Goal: Information Seeking & Learning: Check status

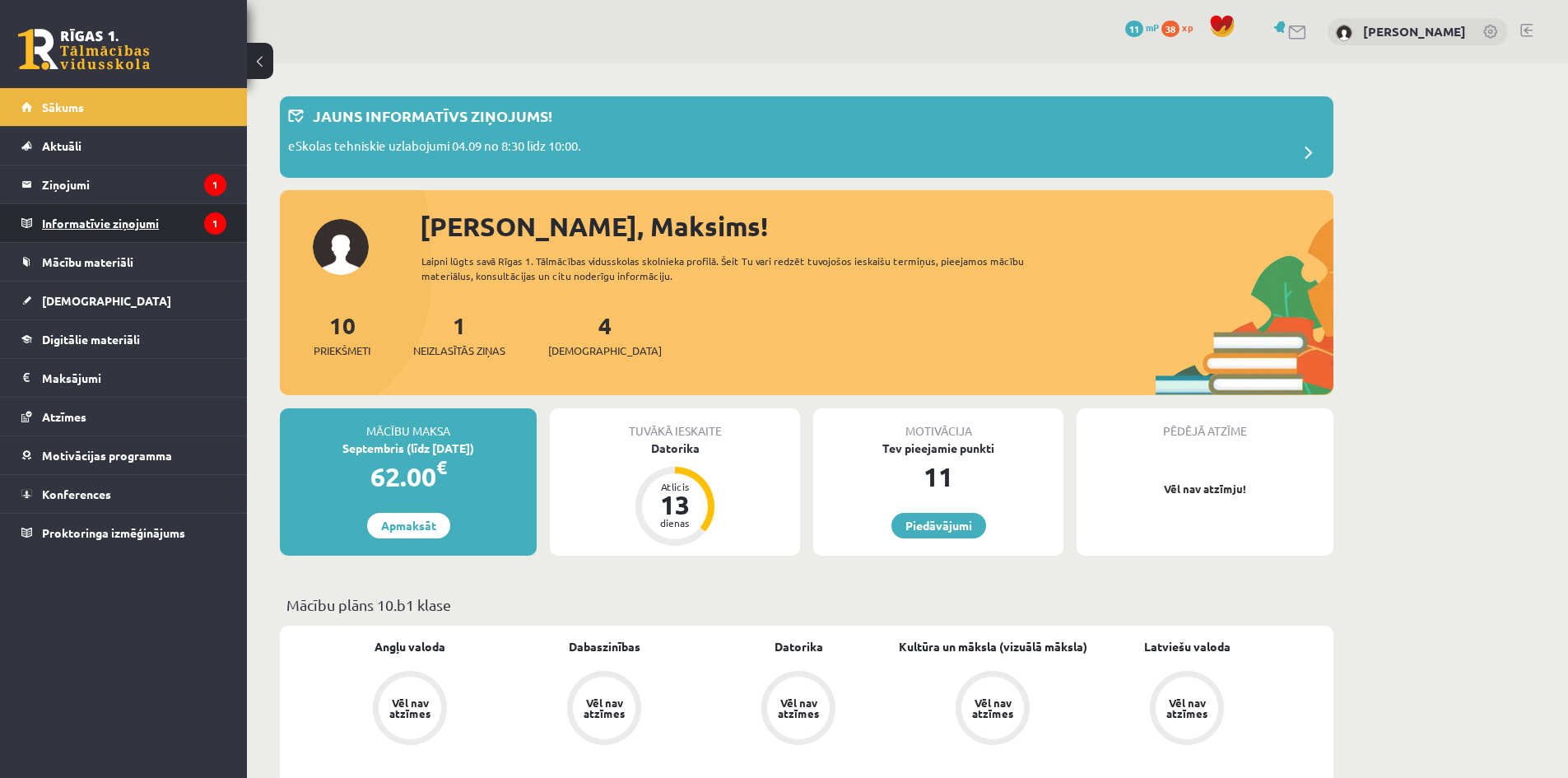
click at [143, 232] on legend "Informatīvie ziņojumi 1" at bounding box center [134, 223] width 184 height 37
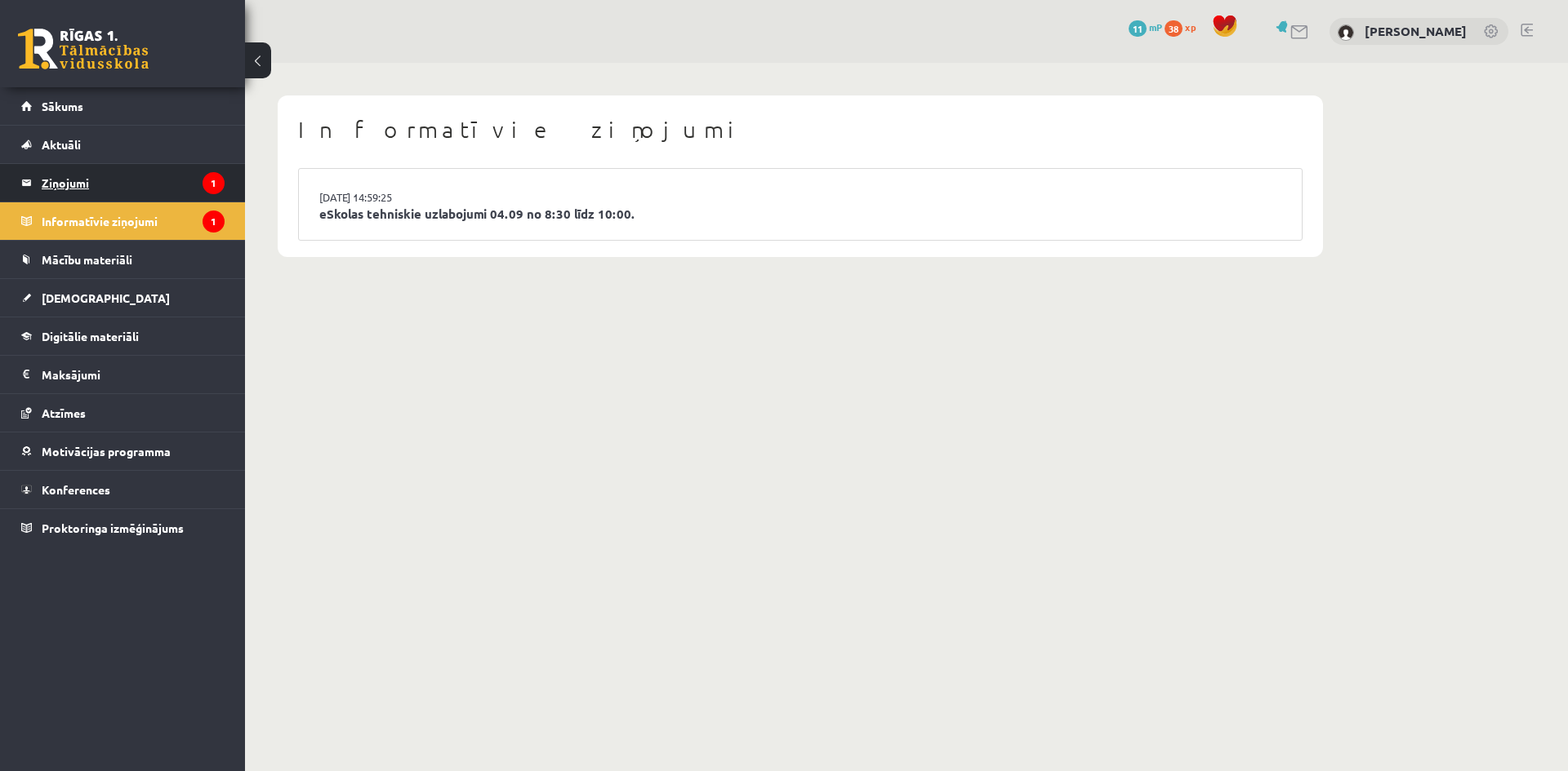
click at [146, 193] on legend "Ziņojumi 1" at bounding box center [133, 183] width 183 height 37
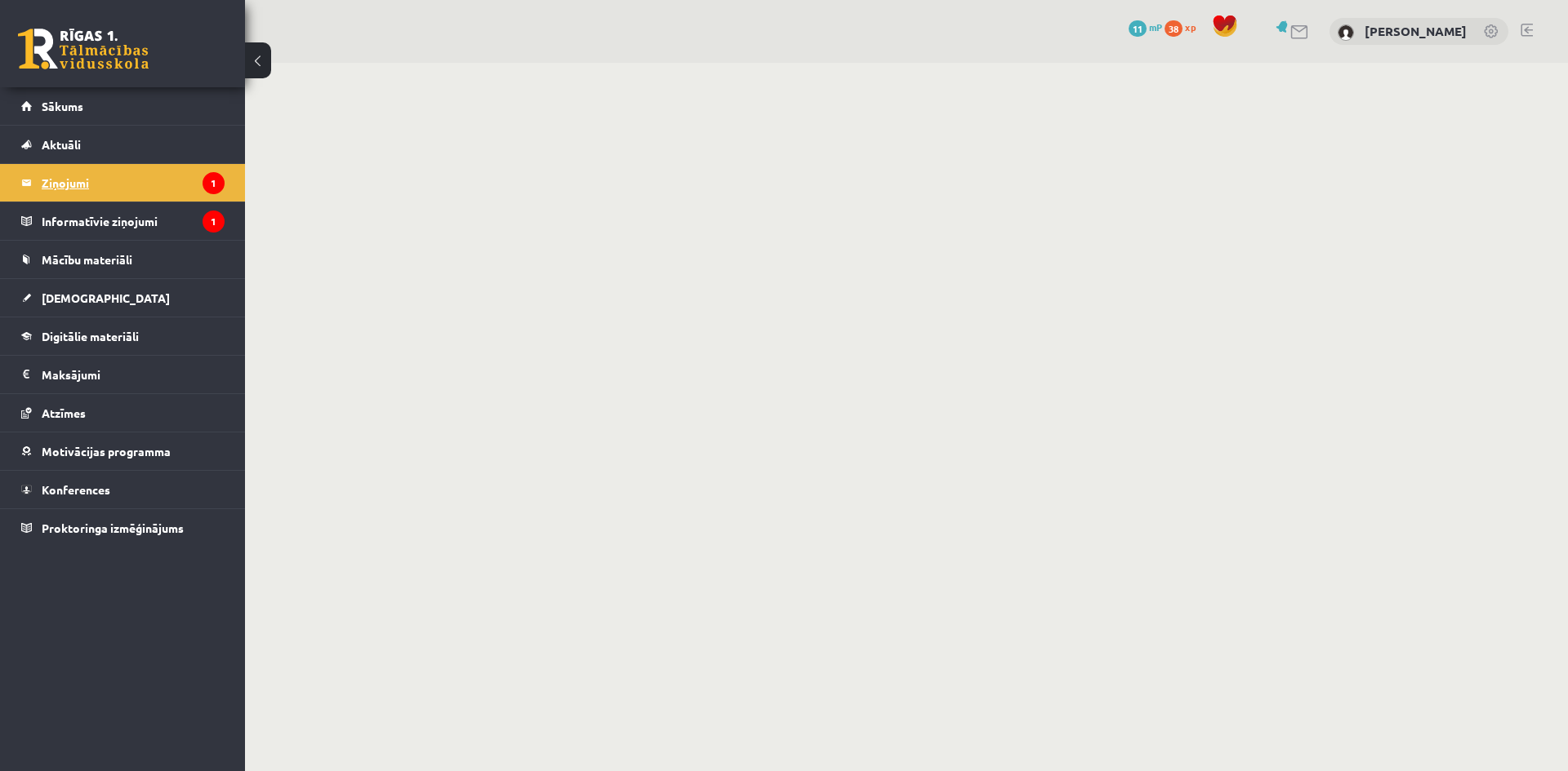
click at [92, 186] on legend "Ziņojumi 1" at bounding box center [133, 183] width 183 height 37
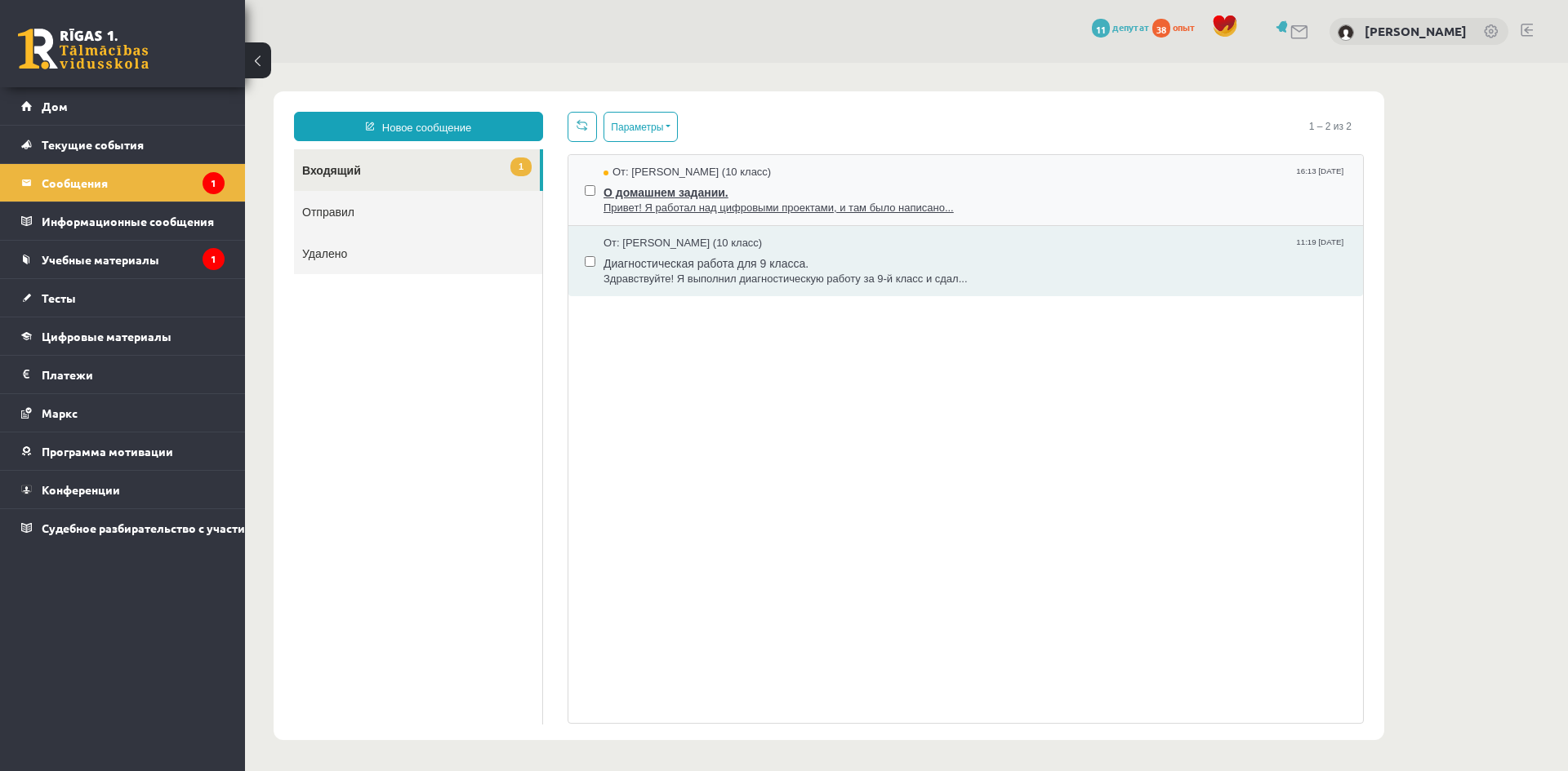
click at [963, 200] on span "Привет! Я работал над цифровыми проектами, и там было написано..." at bounding box center [975, 208] width 743 height 16
click at [399, 516] on ul "1 Ienākošie Nosūtītie Dzēstie" at bounding box center [418, 437] width 249 height 576
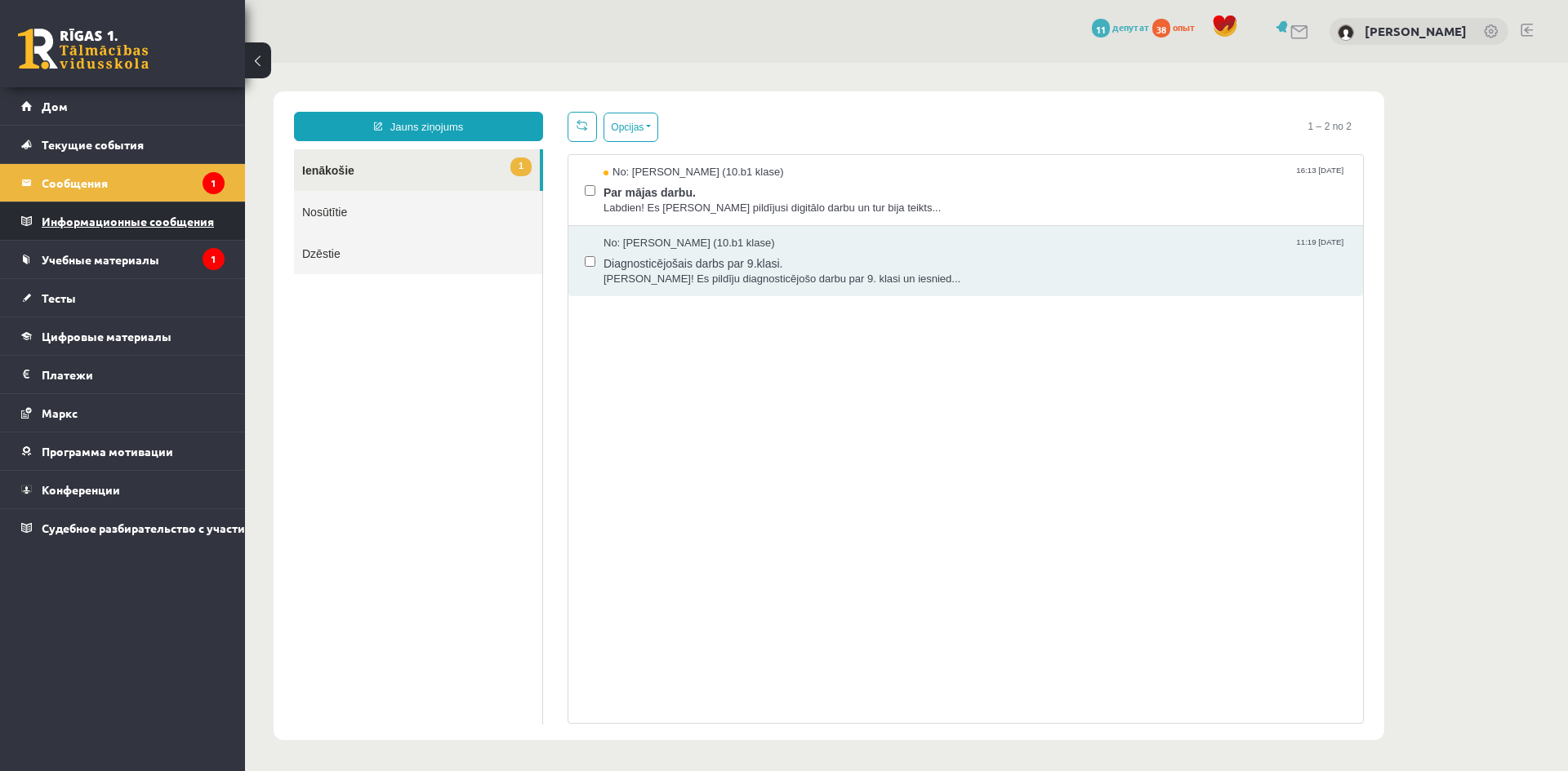
click at [155, 226] on font "Информационные сообщения" at bounding box center [128, 221] width 172 height 15
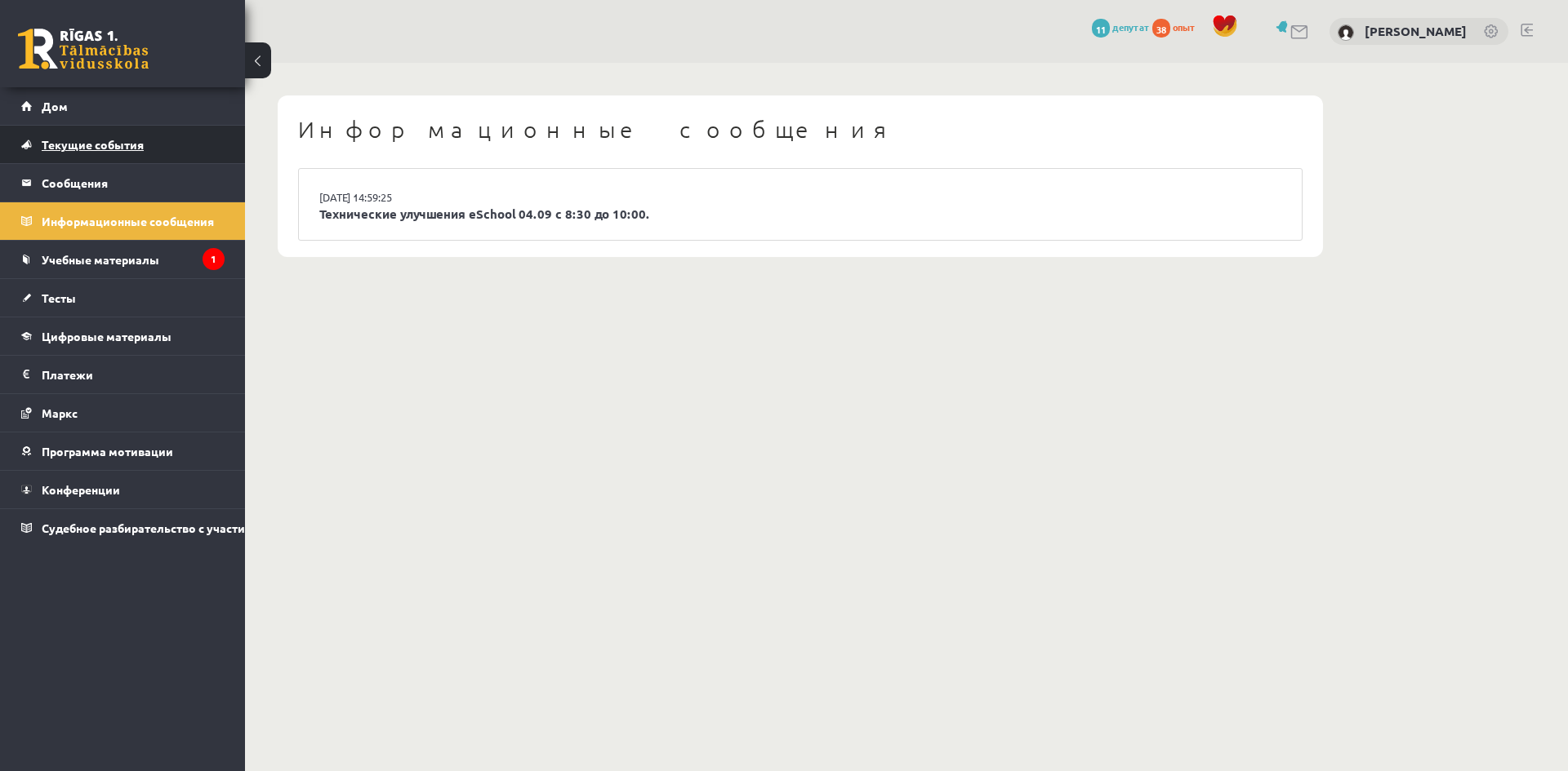
click at [131, 131] on link "Текущие события" at bounding box center [123, 145] width 203 height 37
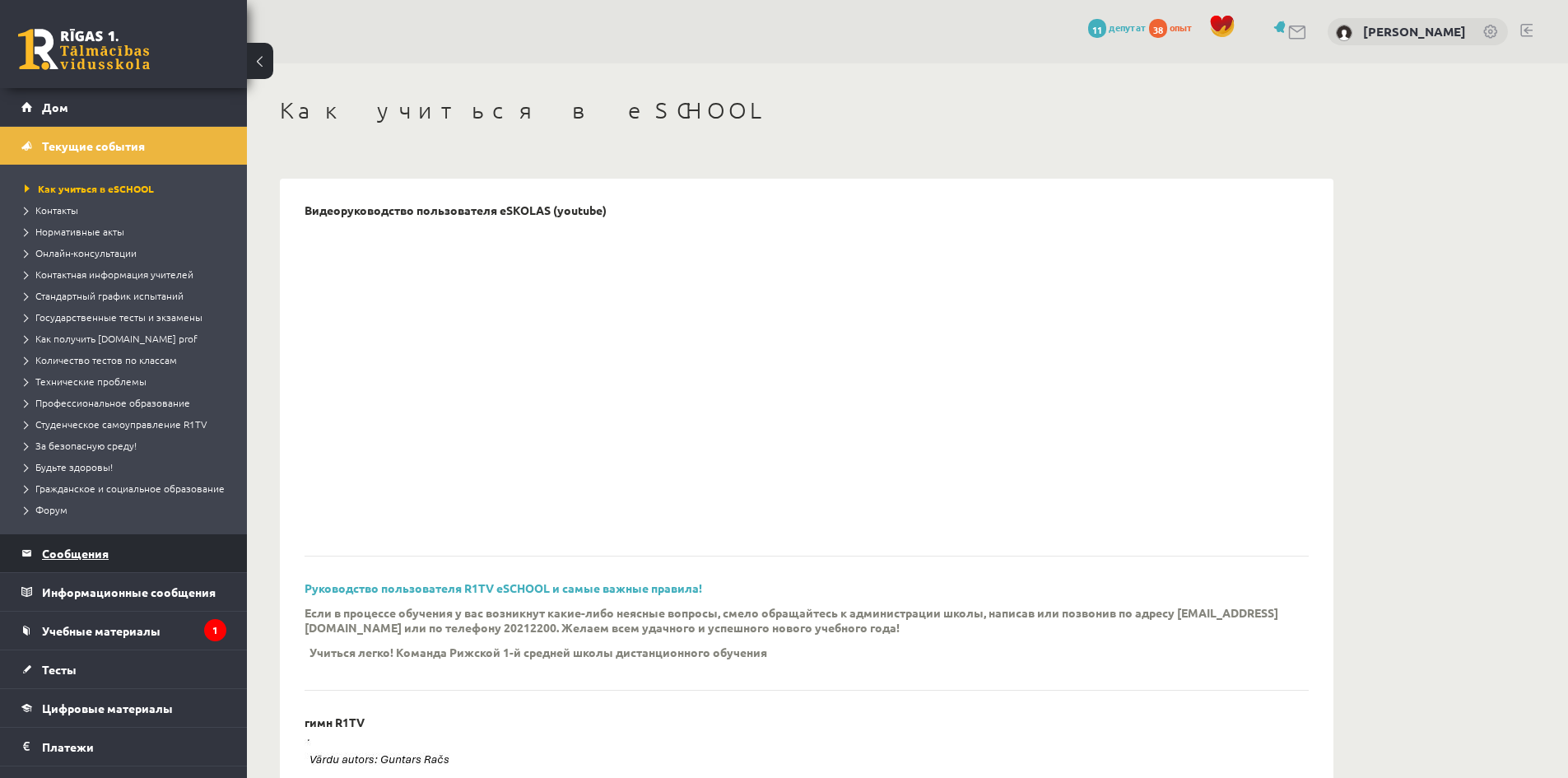
scroll to position [170, 0]
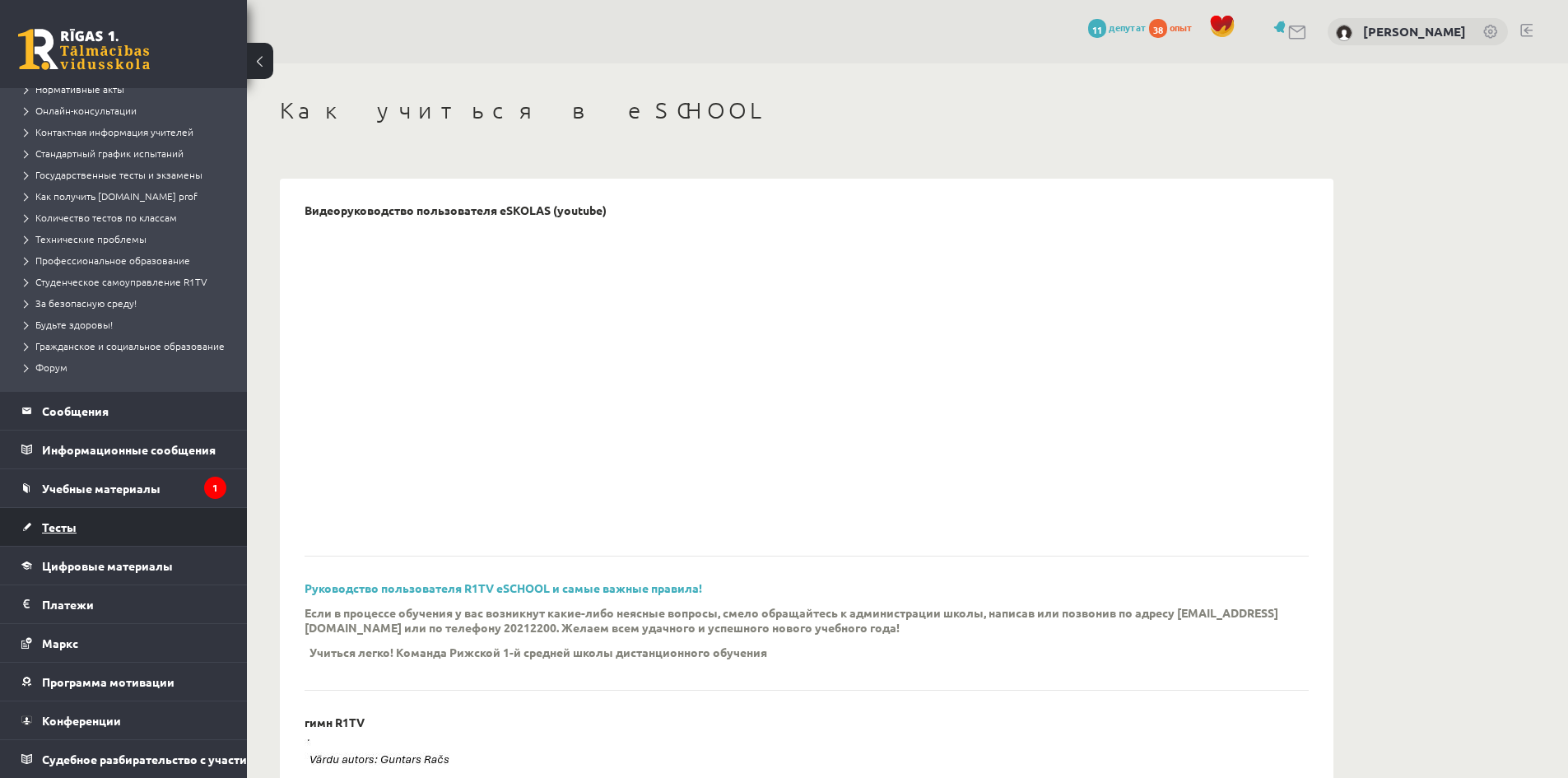
click at [100, 508] on link "Тесты" at bounding box center [124, 527] width 205 height 37
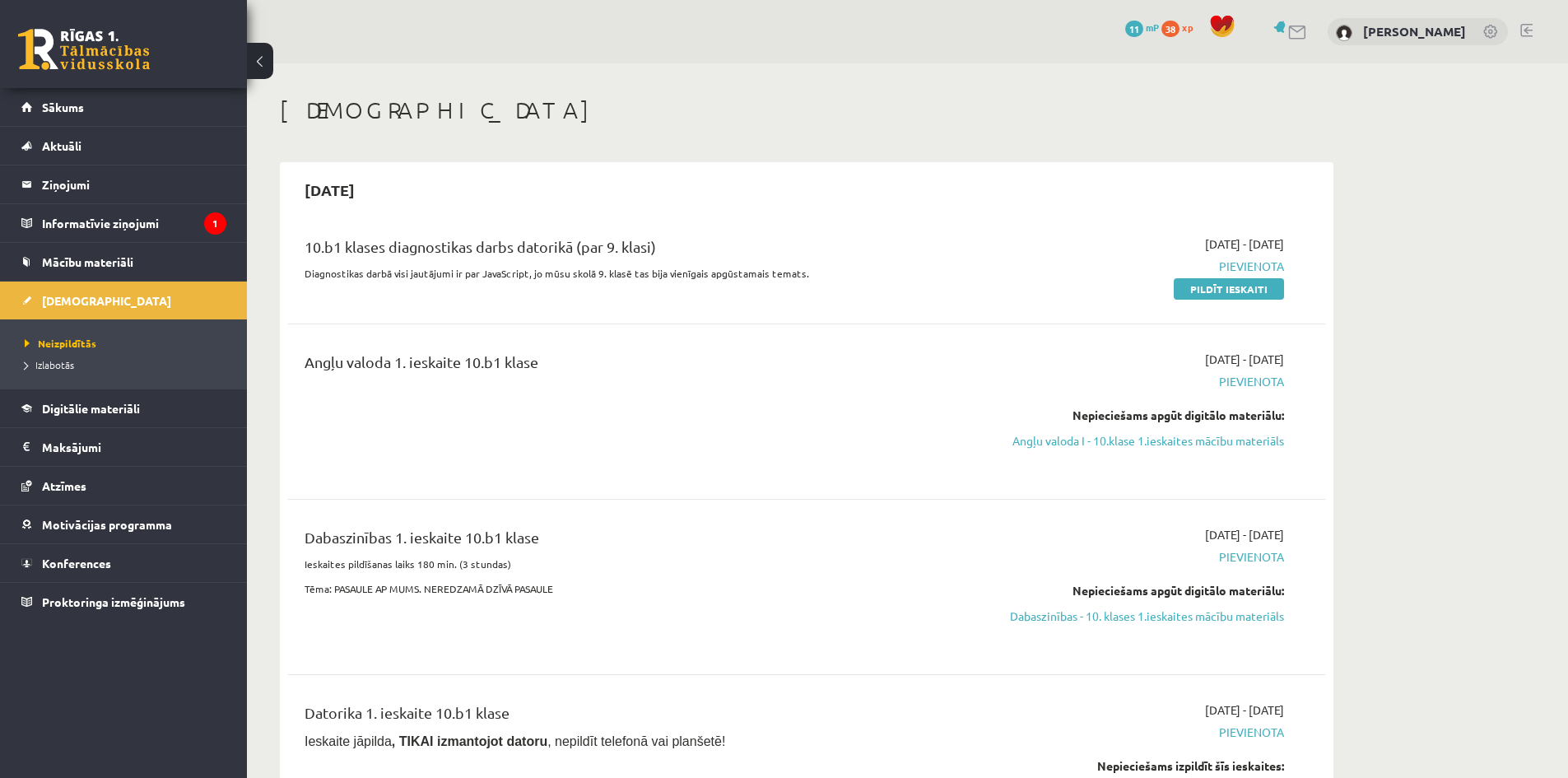
click at [1223, 287] on link "Pildīt ieskaiti" at bounding box center [1229, 289] width 110 height 22
click at [65, 484] on span "Atzīmes" at bounding box center [64, 485] width 44 height 15
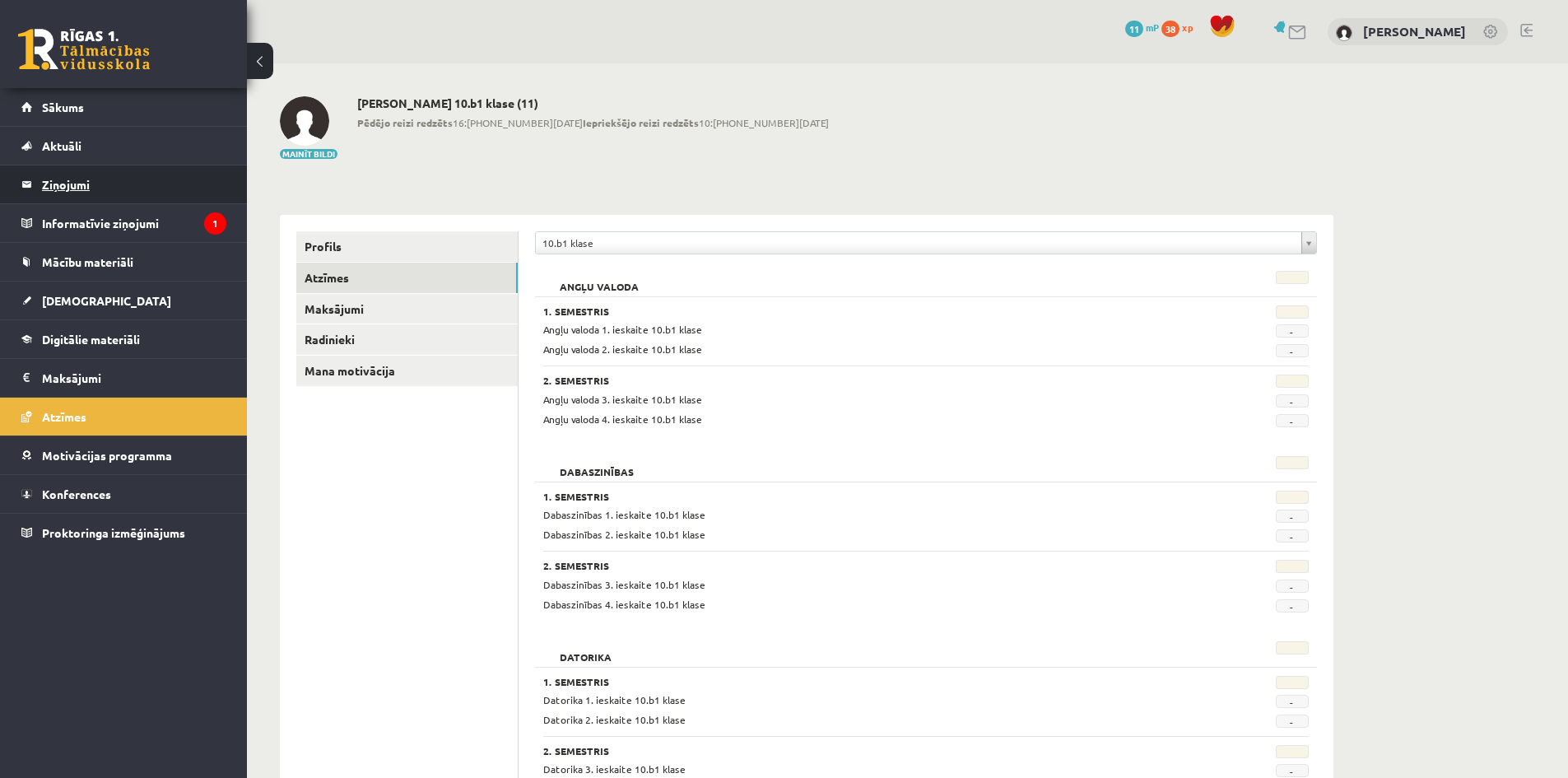
click at [64, 186] on legend "Ziņojumi 1" at bounding box center [134, 184] width 184 height 37
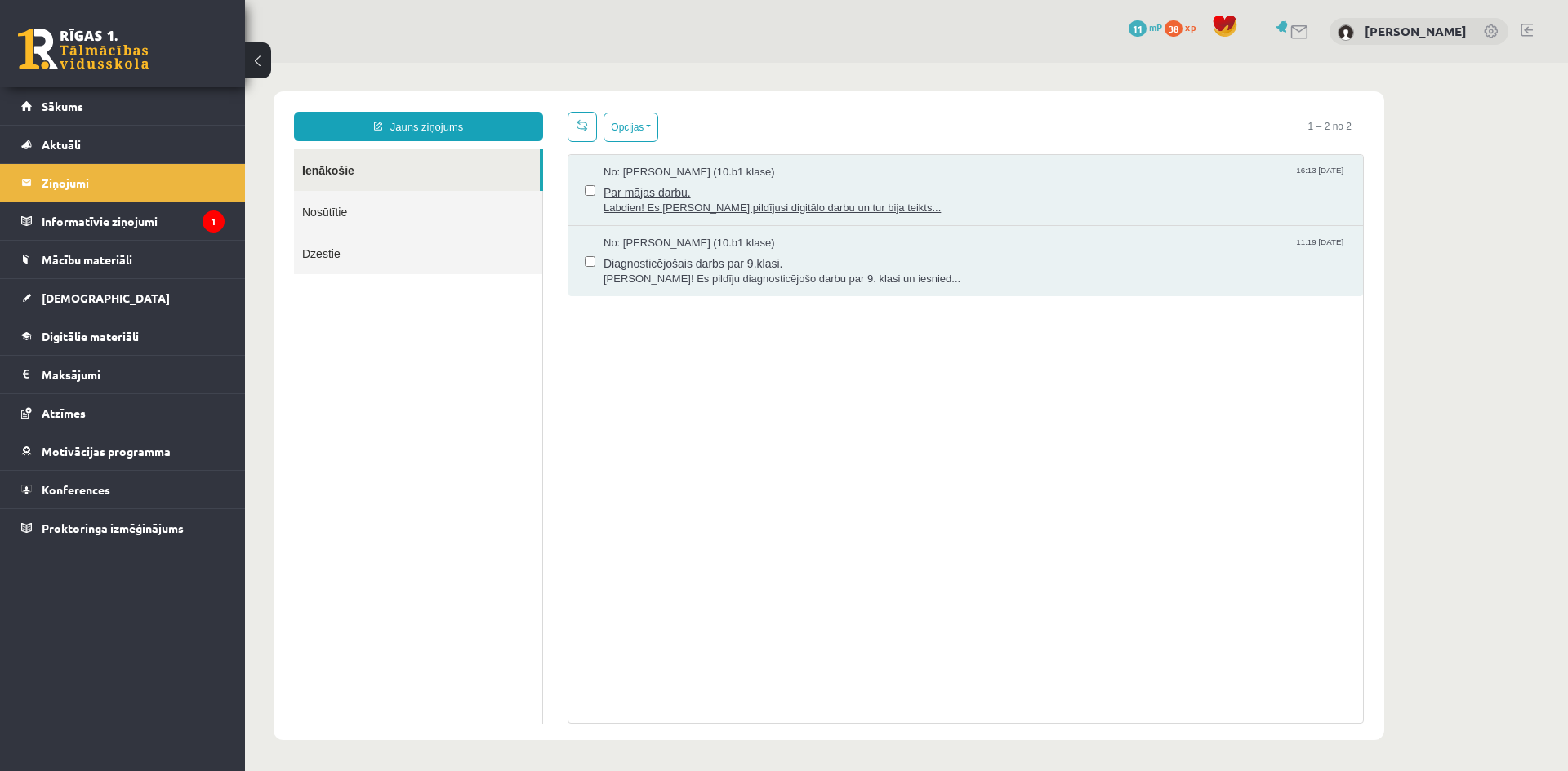
click at [791, 194] on span "Par mājas darbu." at bounding box center [975, 191] width 743 height 21
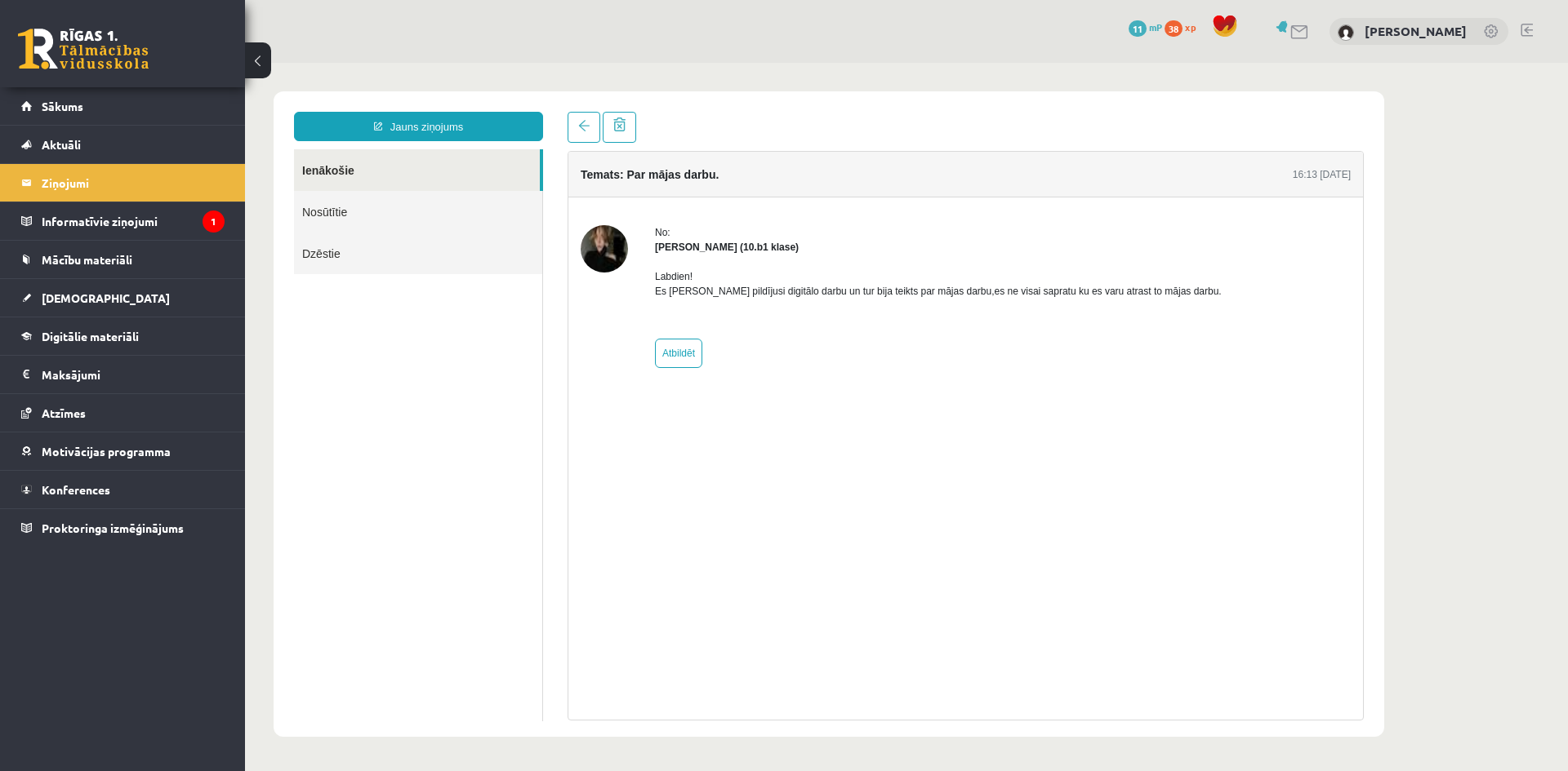
drag, startPoint x: 1474, startPoint y: 196, endPoint x: 1130, endPoint y: 344, distance: 374.5
click at [1472, 201] on body "Jauns ziņojums Ienākošie Nosūtītie Dzēstie ********* ********* ******* Temats: …" at bounding box center [906, 413] width 1323 height 703
drag, startPoint x: 1567, startPoint y: 376, endPoint x: 1424, endPoint y: 351, distance: 145.2
click at [1566, 377] on body "Jauns ziņojums Ienākošie Nosūtītie Dzēstie ********* ********* ******* Temats: …" at bounding box center [906, 413] width 1323 height 703
drag, startPoint x: 1024, startPoint y: 278, endPoint x: 648, endPoint y: 291, distance: 376.2
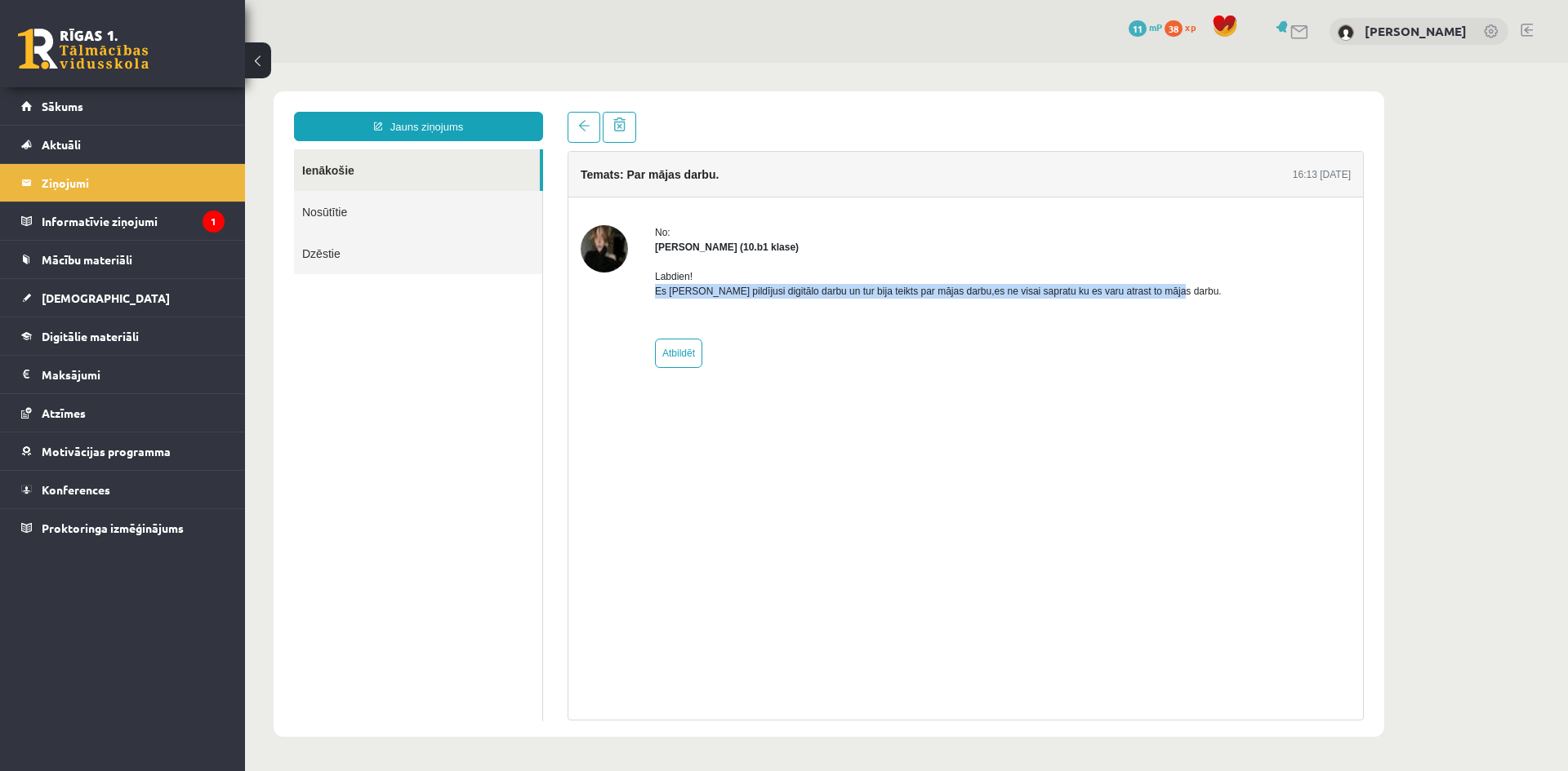
click at [648, 291] on div "No: [PERSON_NAME] (10.b1 klase) Labdien! Es [PERSON_NAME] pildījusi digitālo da…" at bounding box center [966, 297] width 770 height 143
copy p "Es [PERSON_NAME] pildījusi digitālo darbu un tur bija teikts par mājas darbu,es…"
click at [373, 470] on ul "Ienākošie Nosūtītie Dzēstie" at bounding box center [418, 435] width 249 height 572
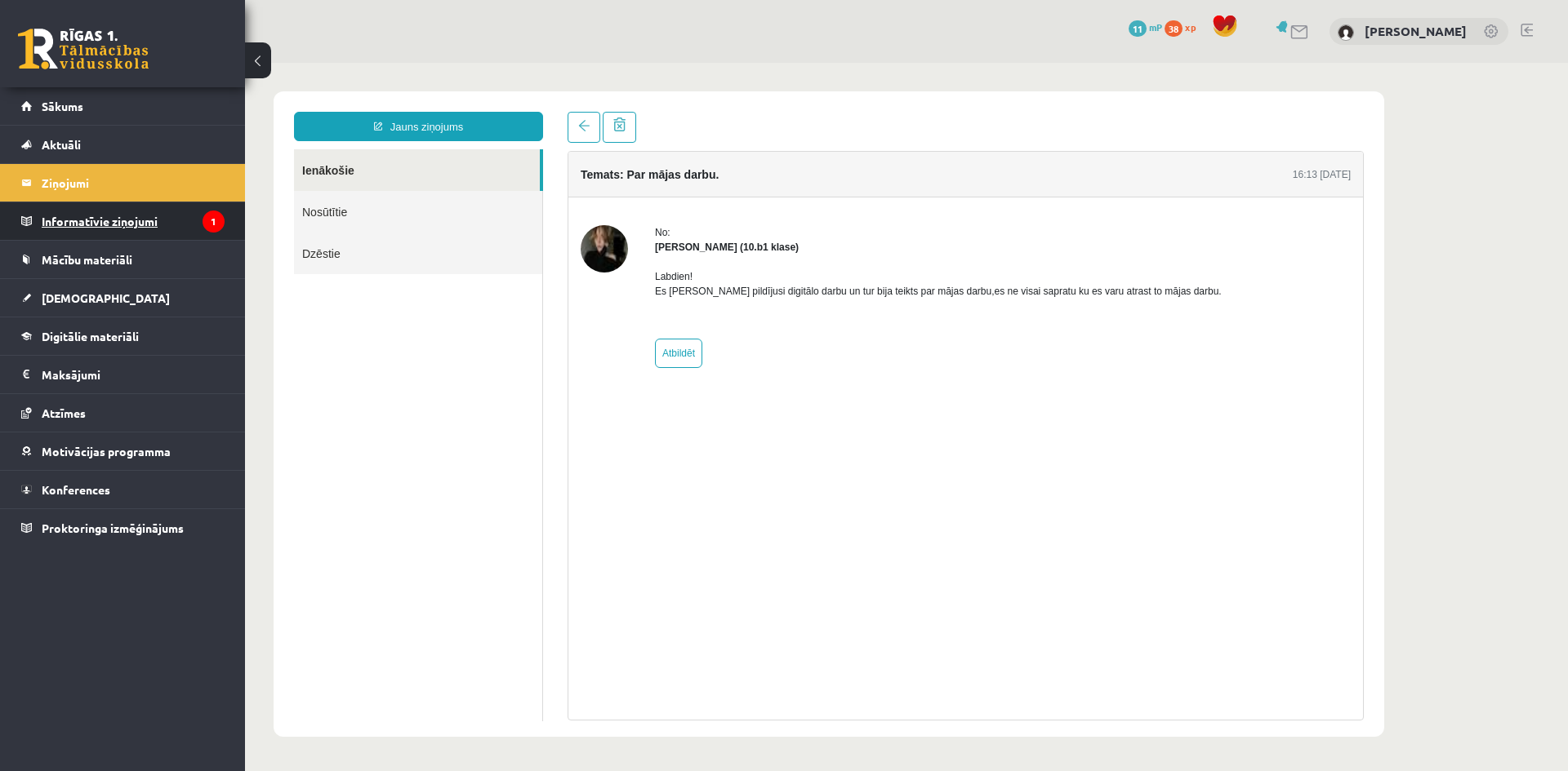
click at [95, 224] on legend "Informatīvie ziņojumi 1" at bounding box center [133, 221] width 183 height 37
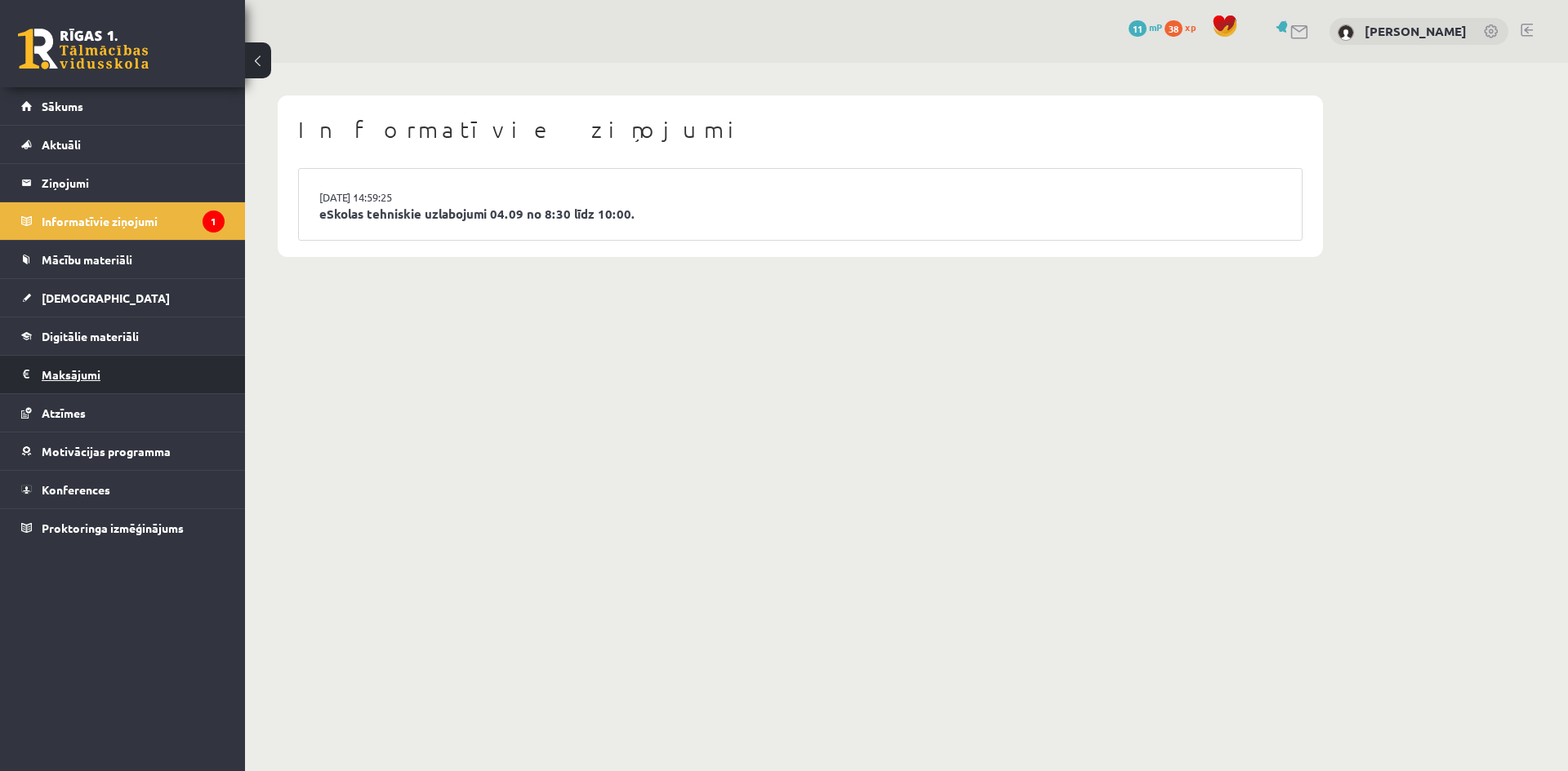
click at [92, 381] on legend "Maksājumi 0" at bounding box center [133, 374] width 183 height 37
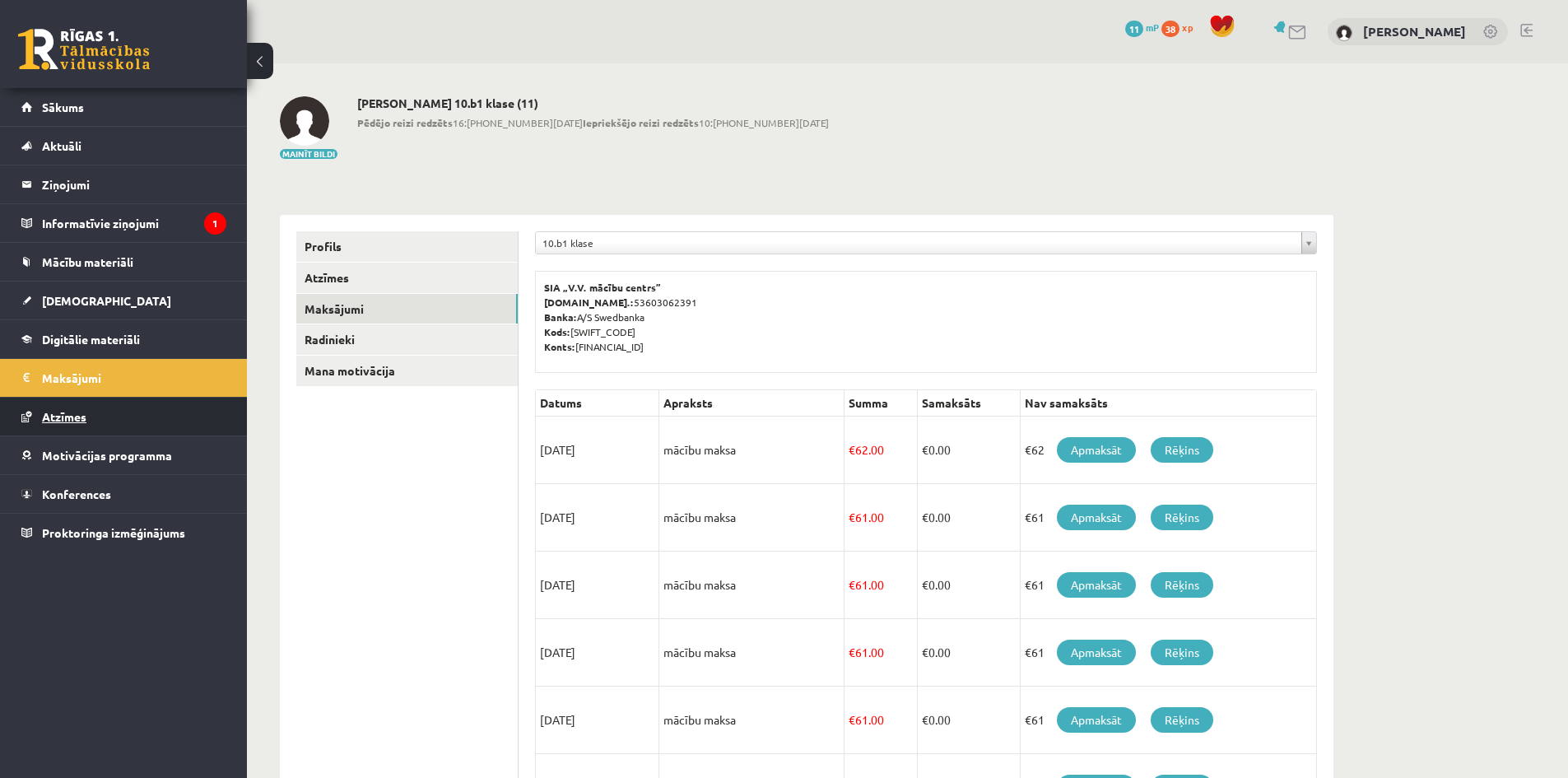
click at [85, 415] on span "Atzīmes" at bounding box center [64, 416] width 44 height 15
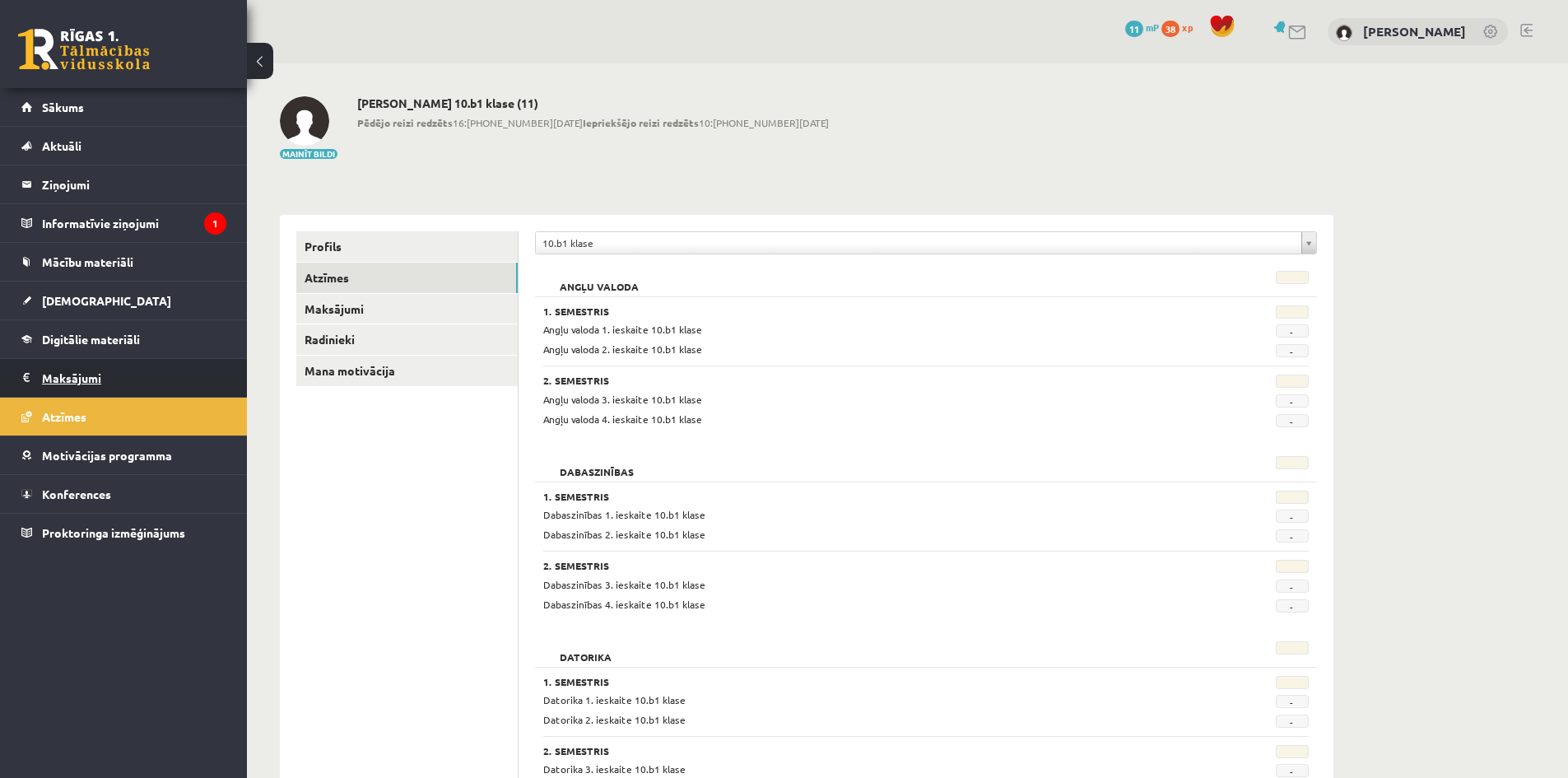
click at [83, 384] on legend "Maksājumi 0" at bounding box center [134, 378] width 184 height 37
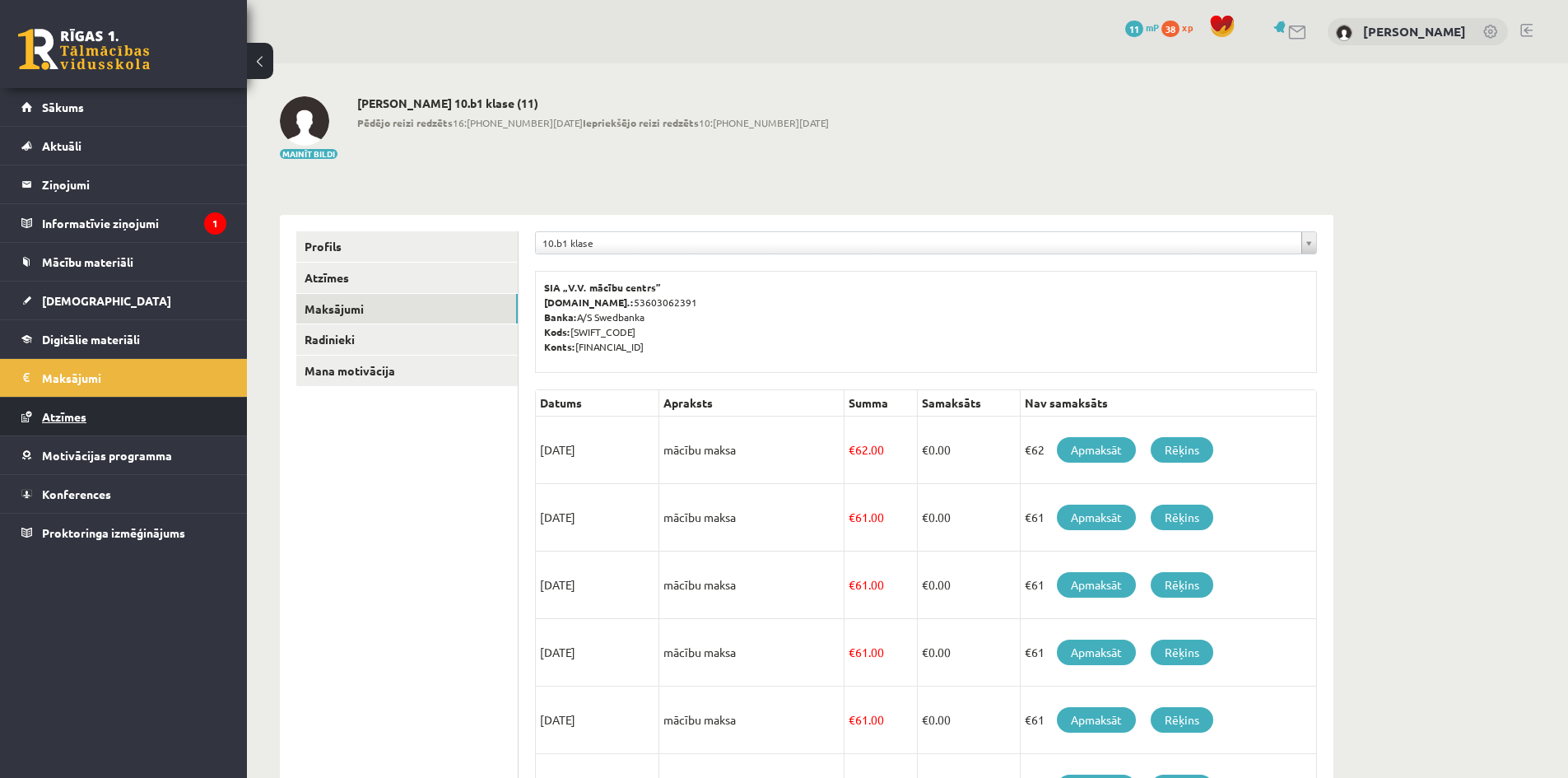
click at [93, 414] on link "Atzīmes" at bounding box center [124, 416] width 205 height 37
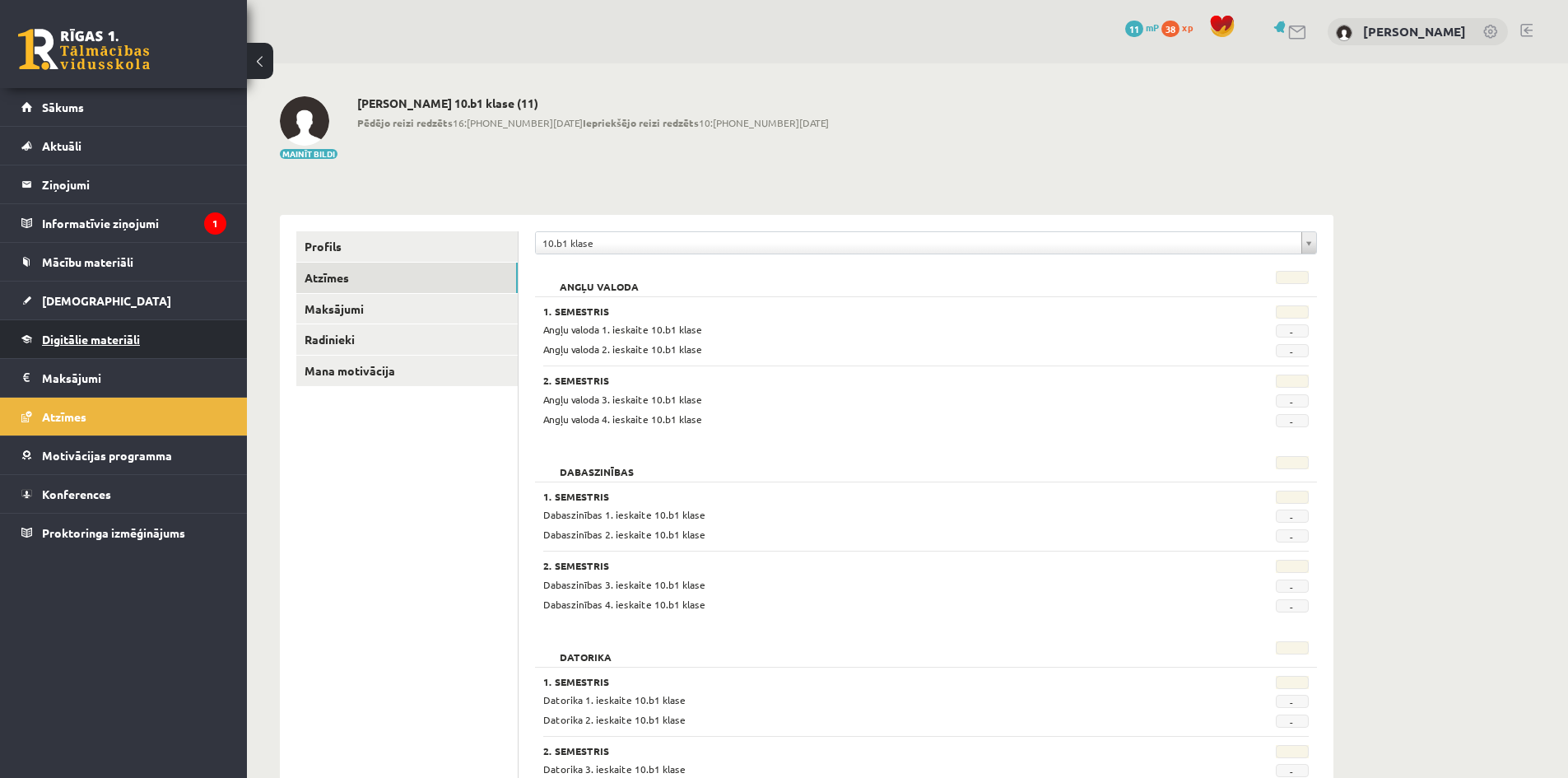
click at [98, 329] on link "Digitālie materiāli" at bounding box center [124, 339] width 205 height 37
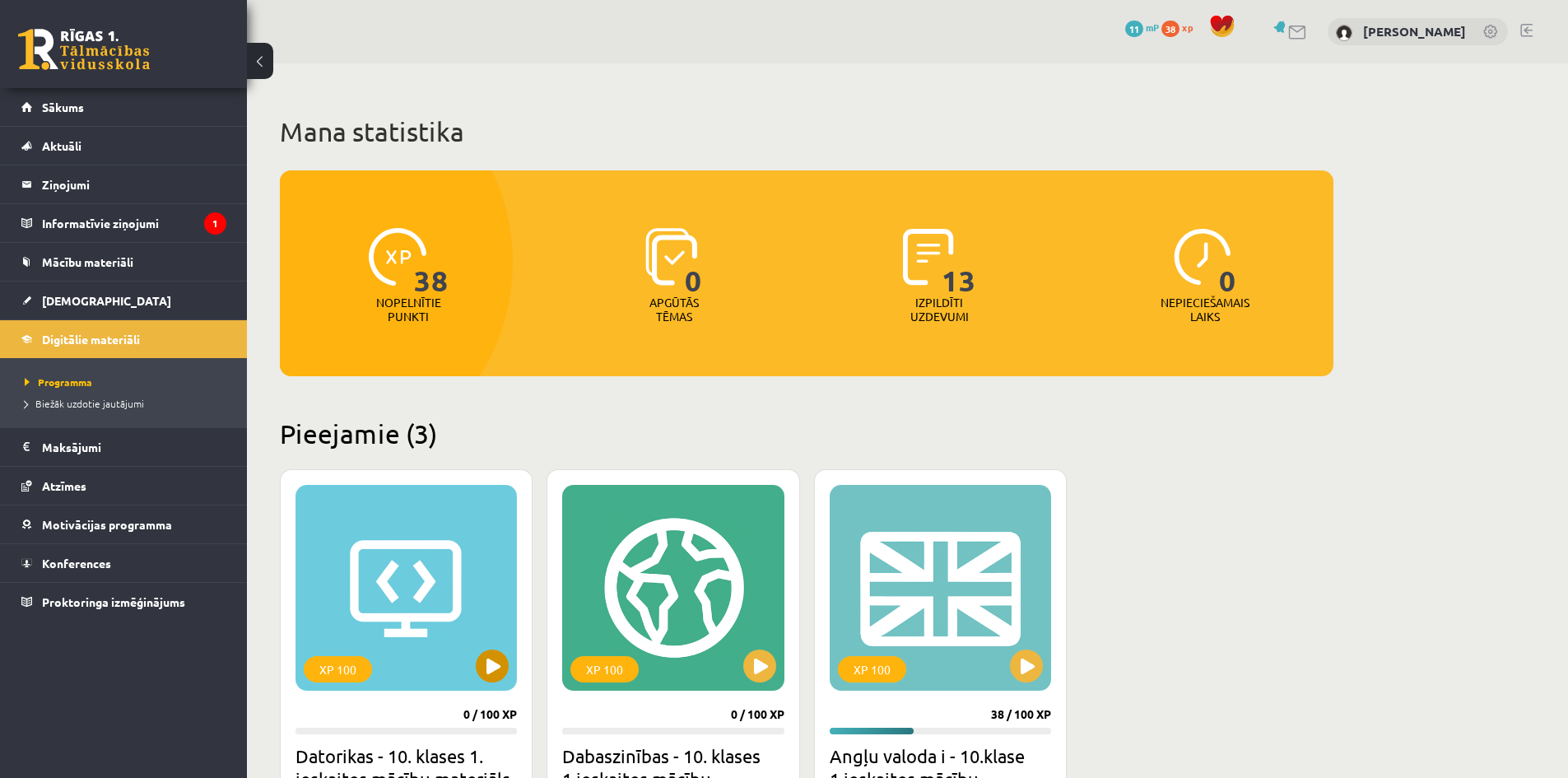
scroll to position [137, 0]
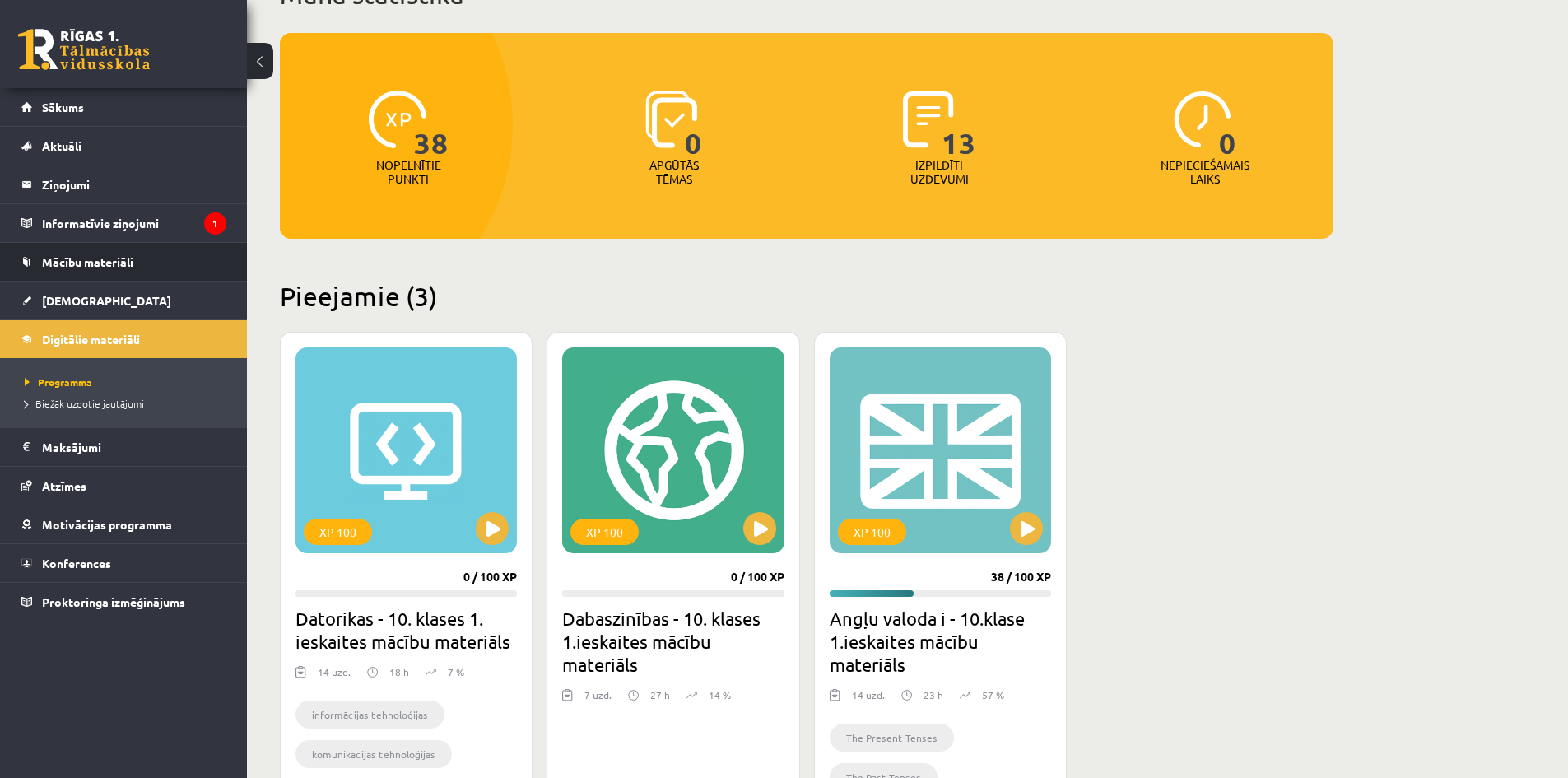
click at [97, 257] on span "Mācību materiāli" at bounding box center [88, 261] width 92 height 15
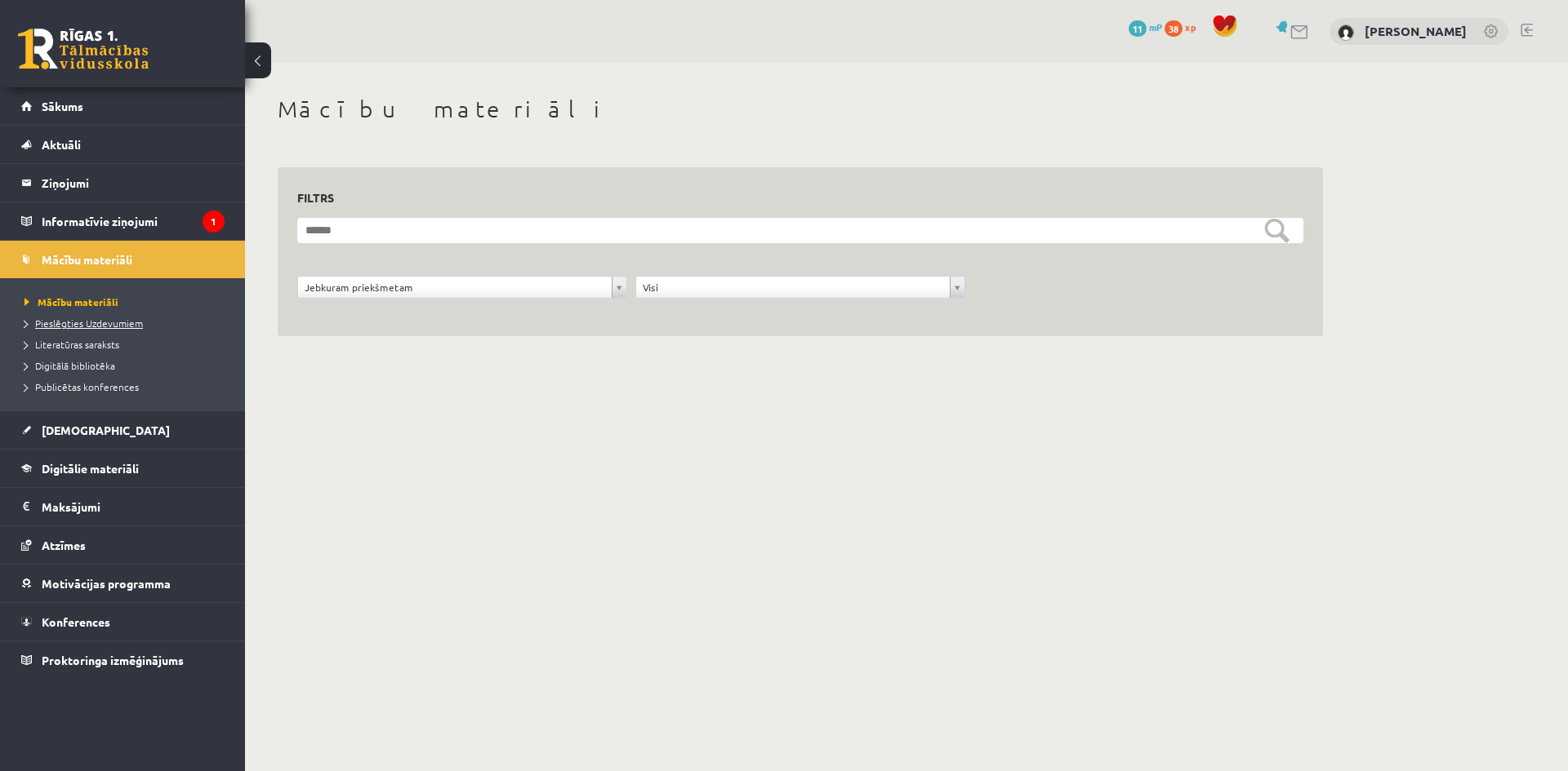
click at [99, 315] on li "Pieslēgties Uzdevumiem" at bounding box center [126, 323] width 204 height 21
click at [97, 319] on span "Pieslēgties Uzdevumiem" at bounding box center [89, 322] width 130 height 13
click at [96, 344] on span "Literatūras saraksts" at bounding box center [71, 344] width 95 height 13
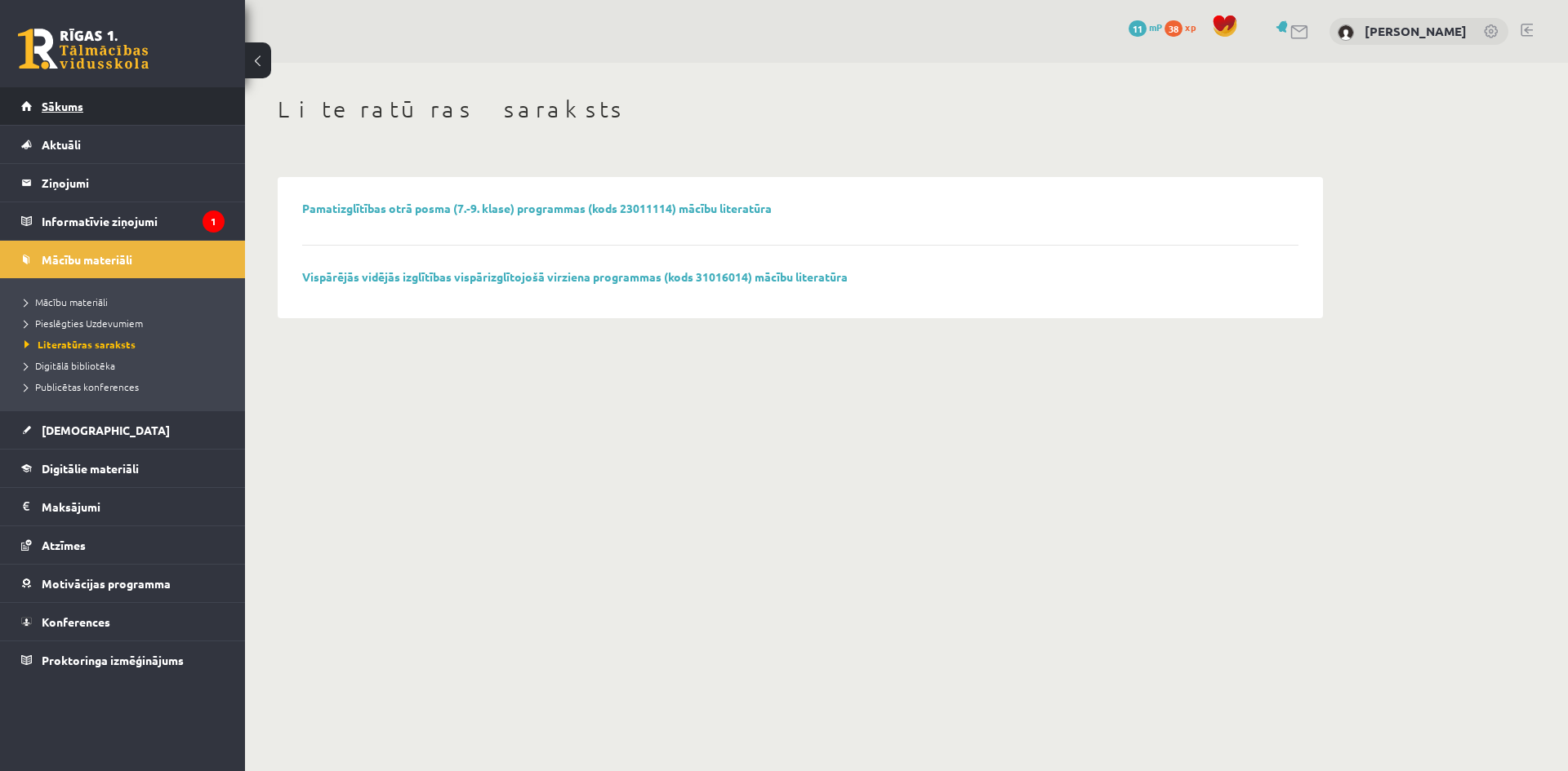
click at [66, 113] on link "Sākums" at bounding box center [123, 106] width 203 height 37
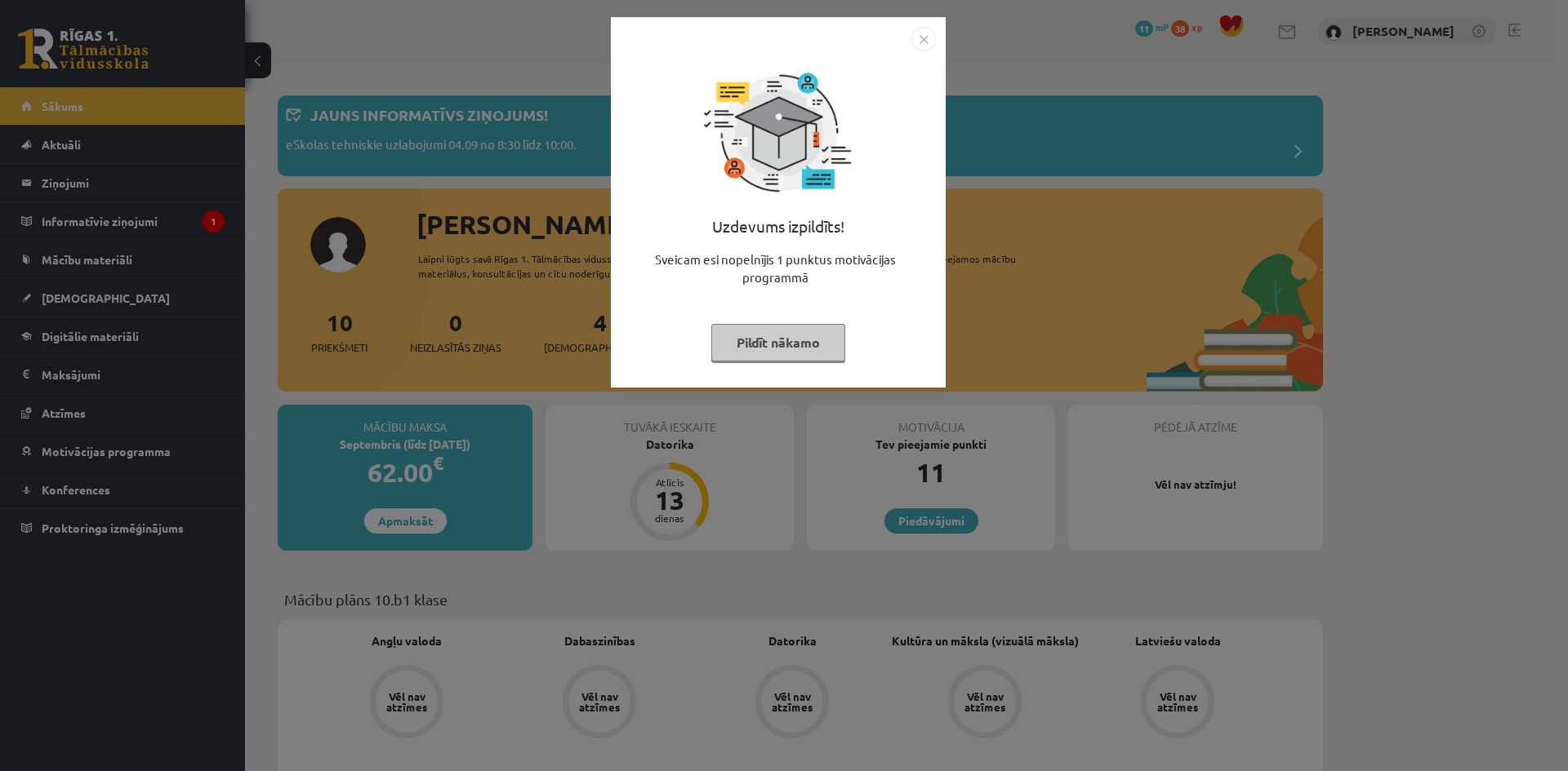
click at [919, 34] on img "Close" at bounding box center [923, 39] width 24 height 24
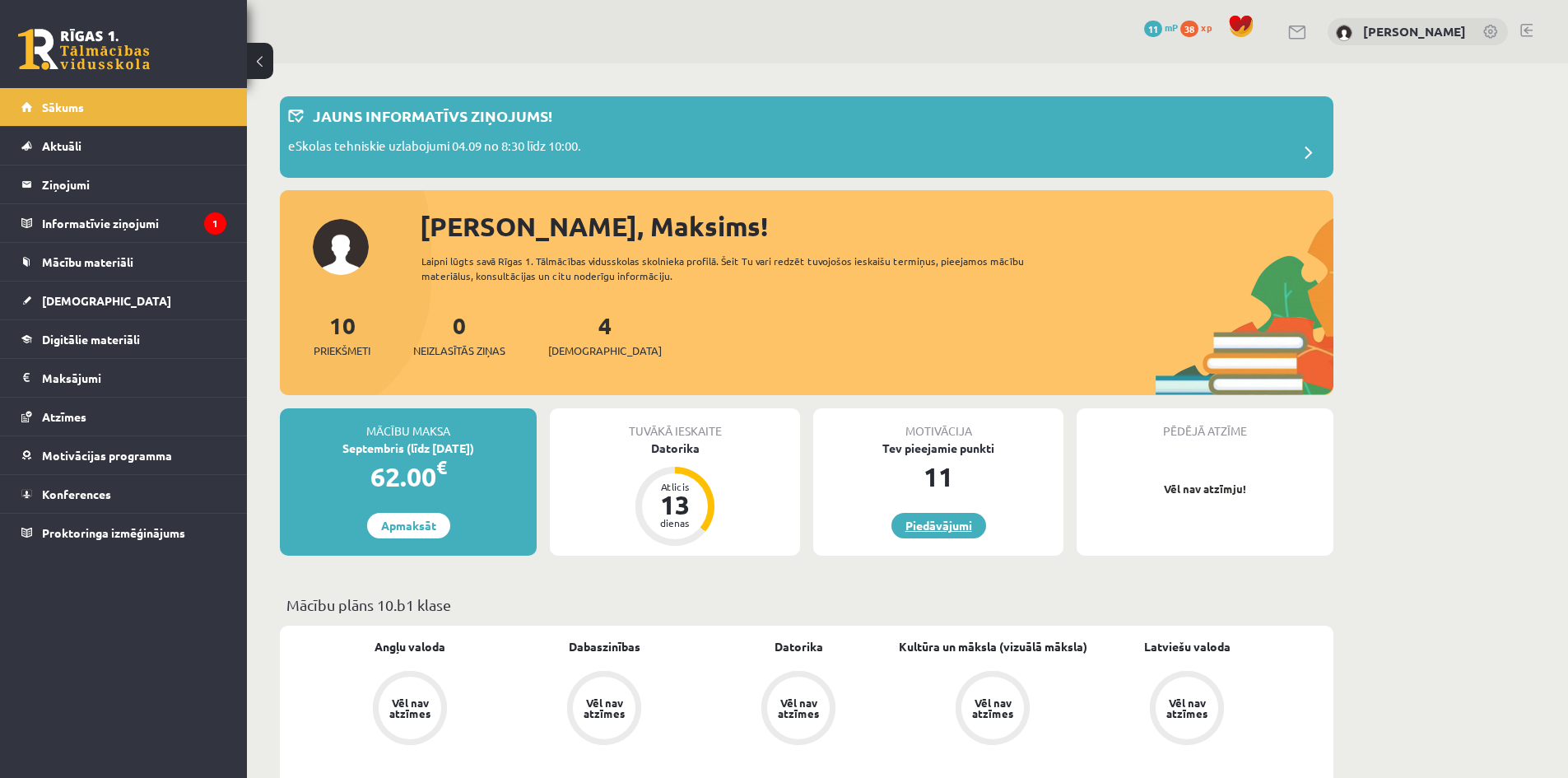
click at [963, 522] on link "Piedāvājumi" at bounding box center [939, 526] width 95 height 26
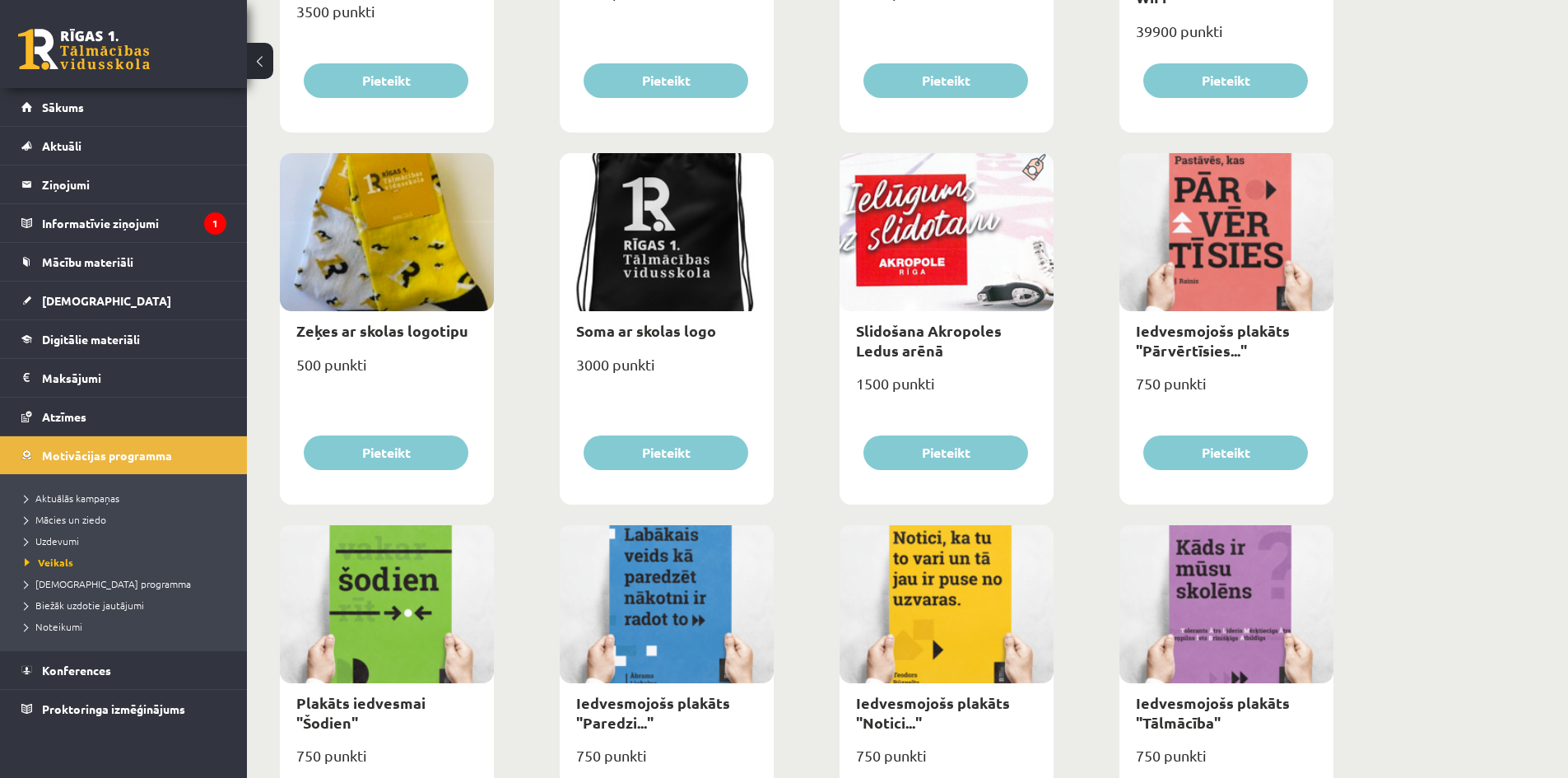
scroll to position [1510, 0]
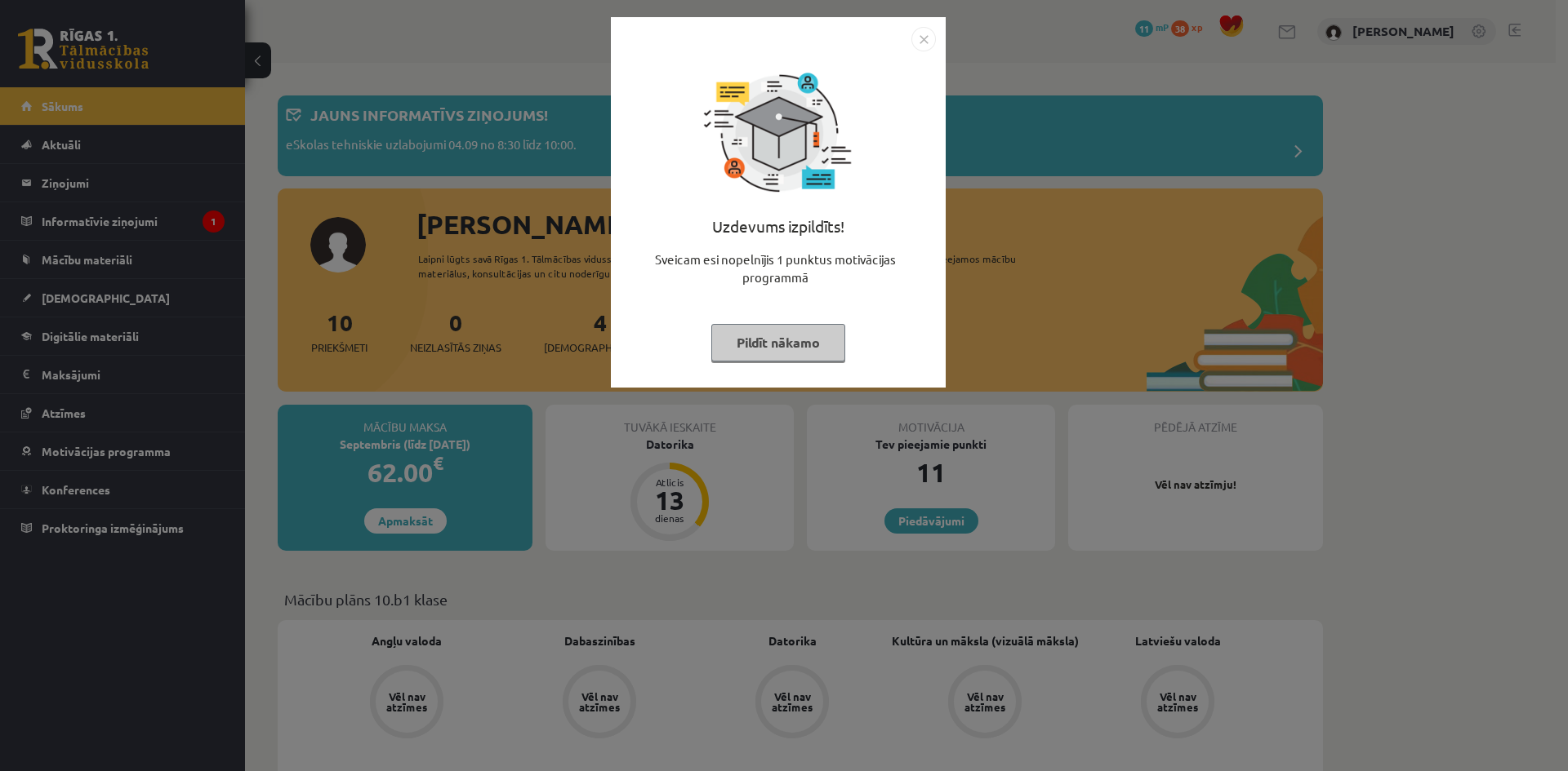
click at [917, 45] on img "Close" at bounding box center [923, 39] width 24 height 24
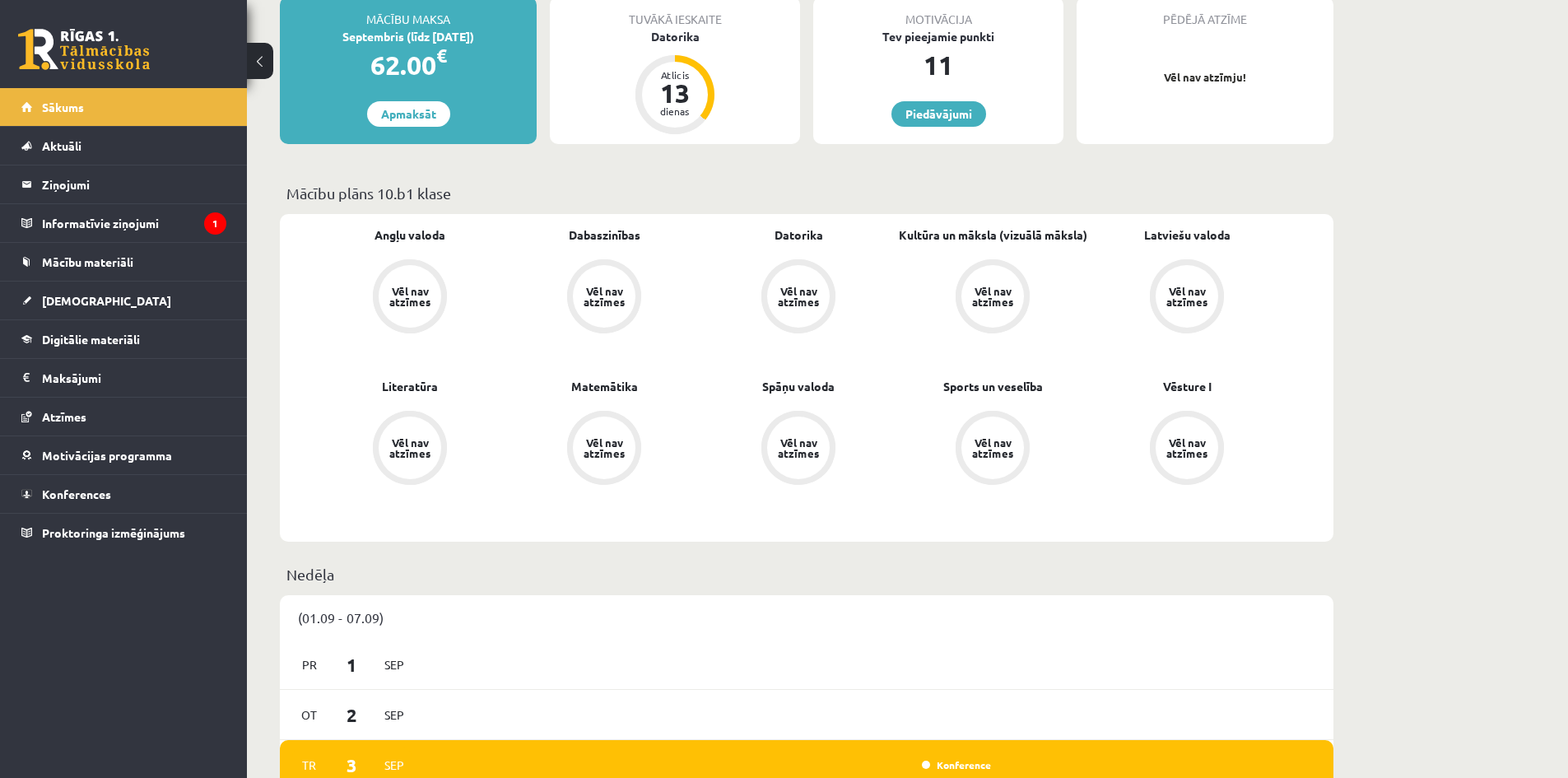
scroll to position [274, 0]
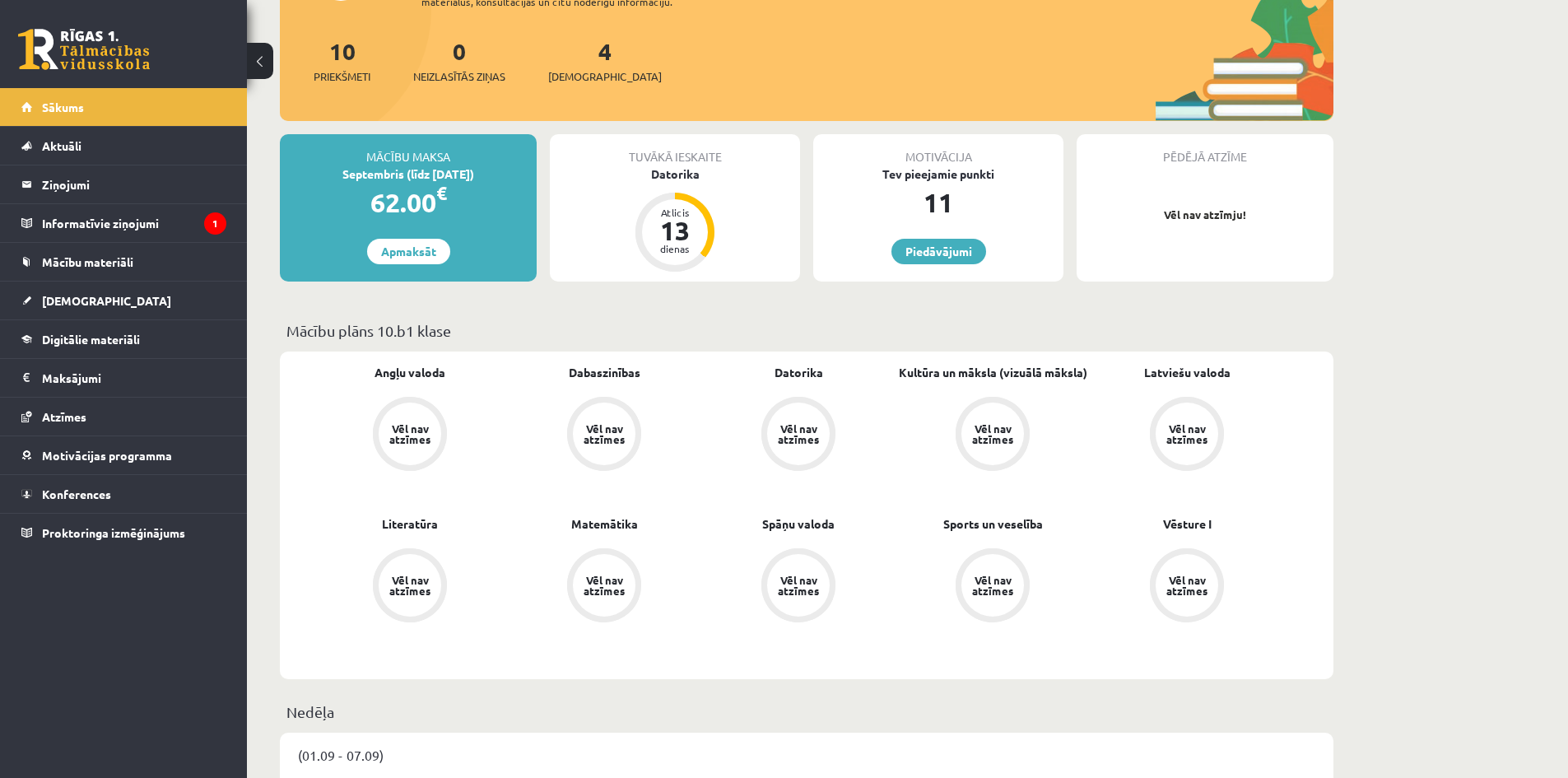
click at [376, 427] on div "Vēl nav atzīmes" at bounding box center [409, 434] width 74 height 74
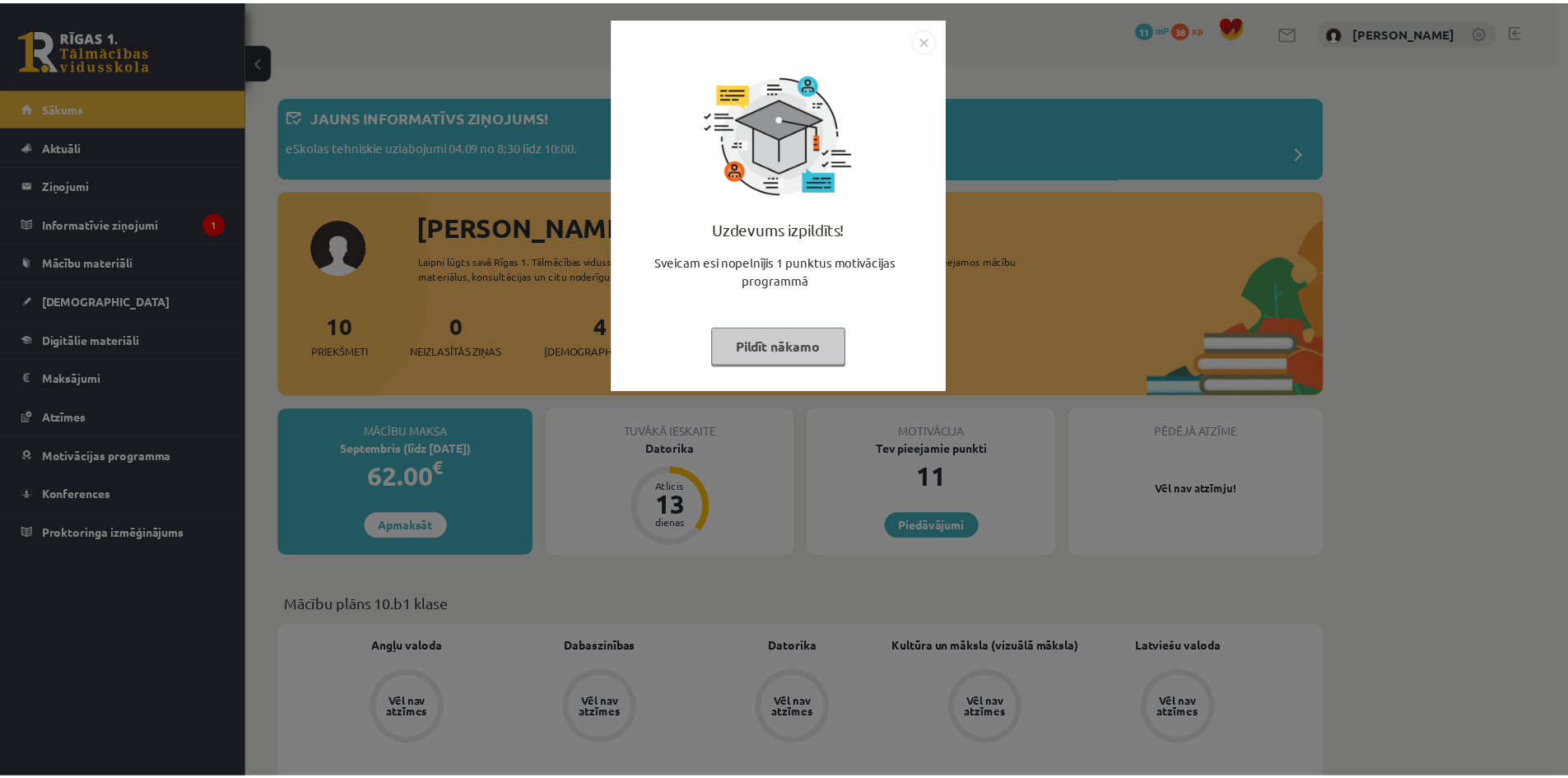
scroll to position [274, 0]
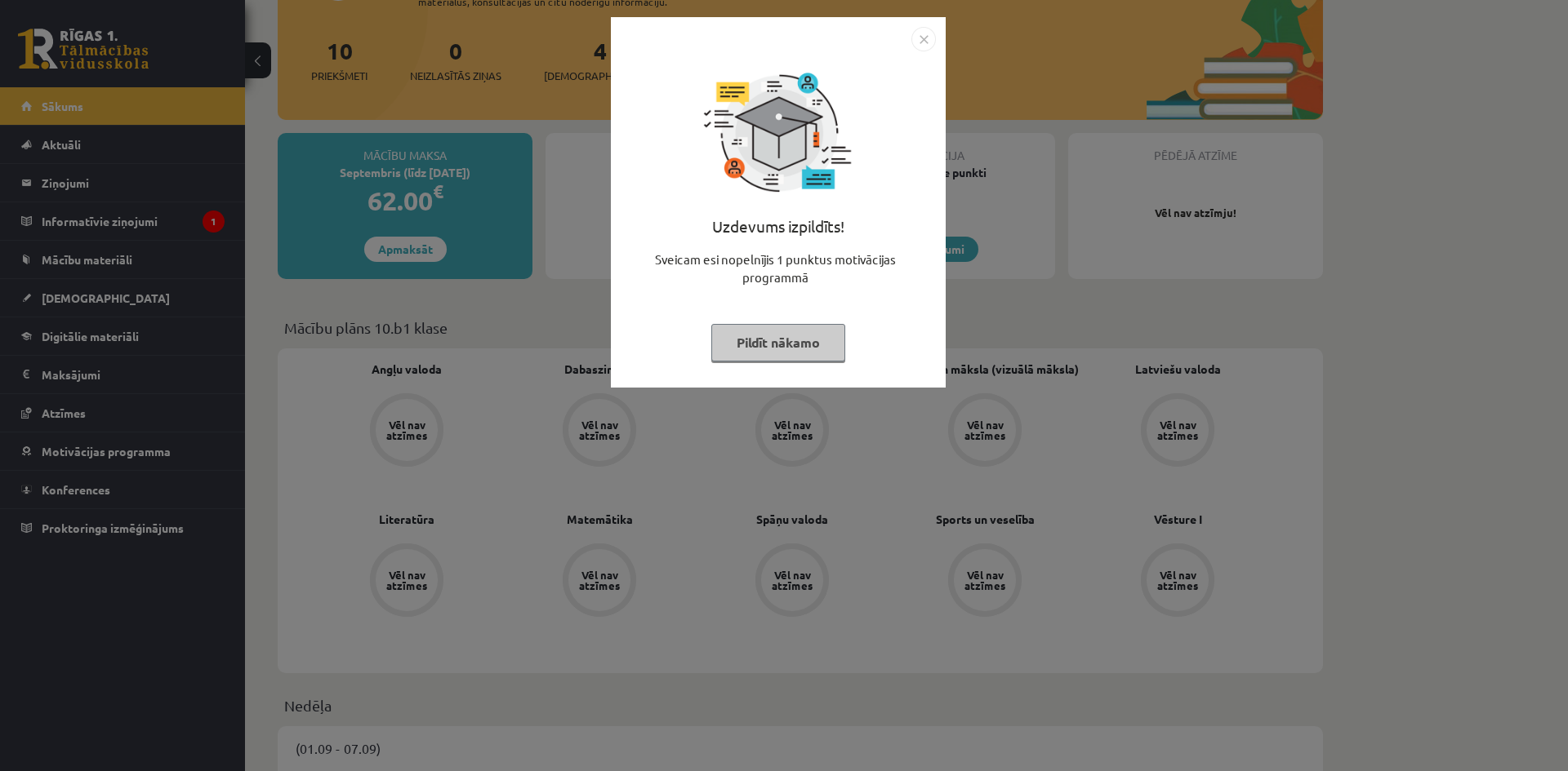
click at [932, 22] on div "Uzdevums izpildīts! Sveicam esi nopelnījis 1 punktus motivācijas programmā Pild…" at bounding box center [778, 202] width 334 height 370
click at [792, 330] on button "Pildīt nākamo" at bounding box center [777, 343] width 134 height 37
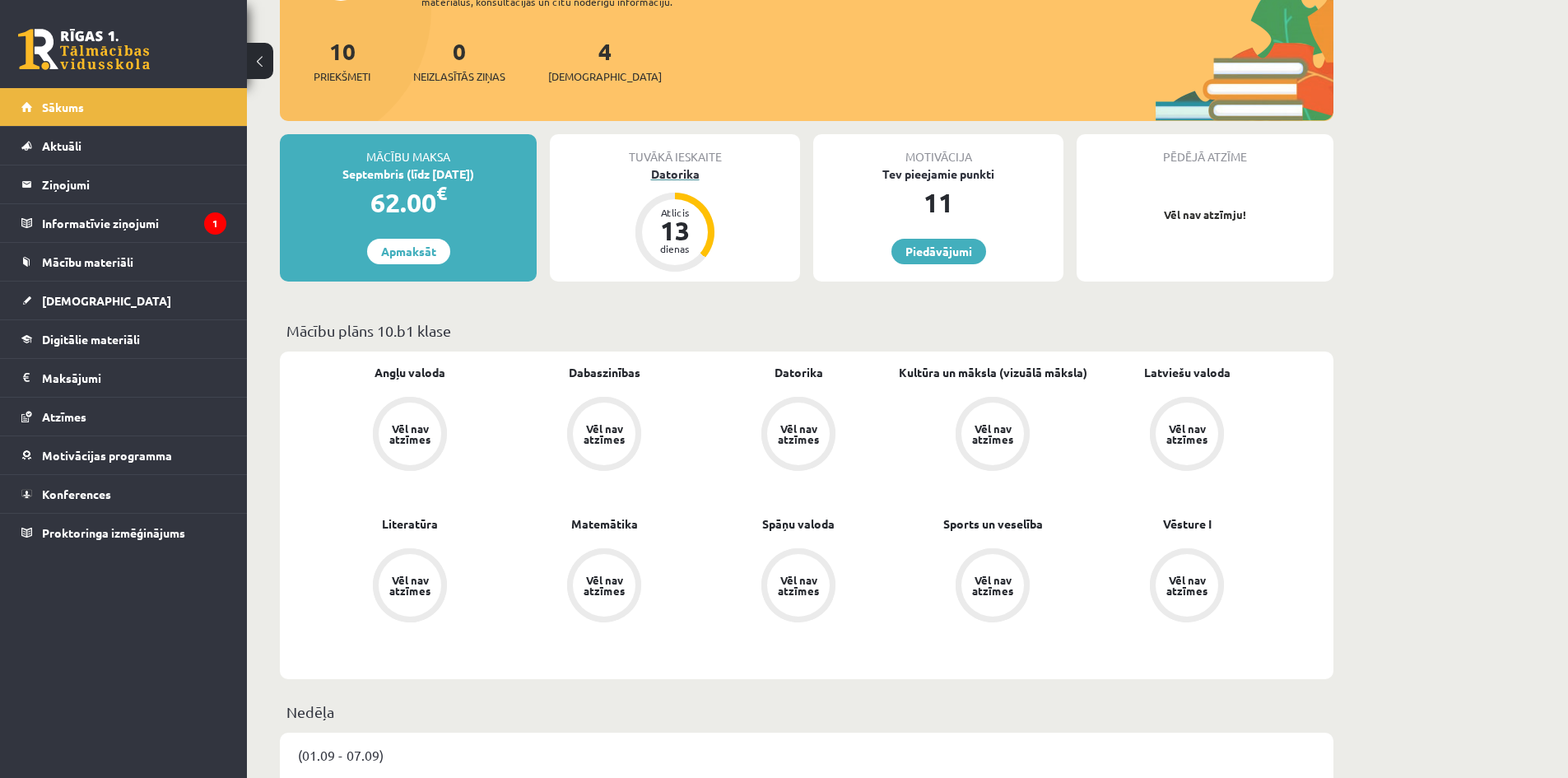
click at [682, 219] on div "13" at bounding box center [675, 230] width 49 height 27
